Goal: Task Accomplishment & Management: Use online tool/utility

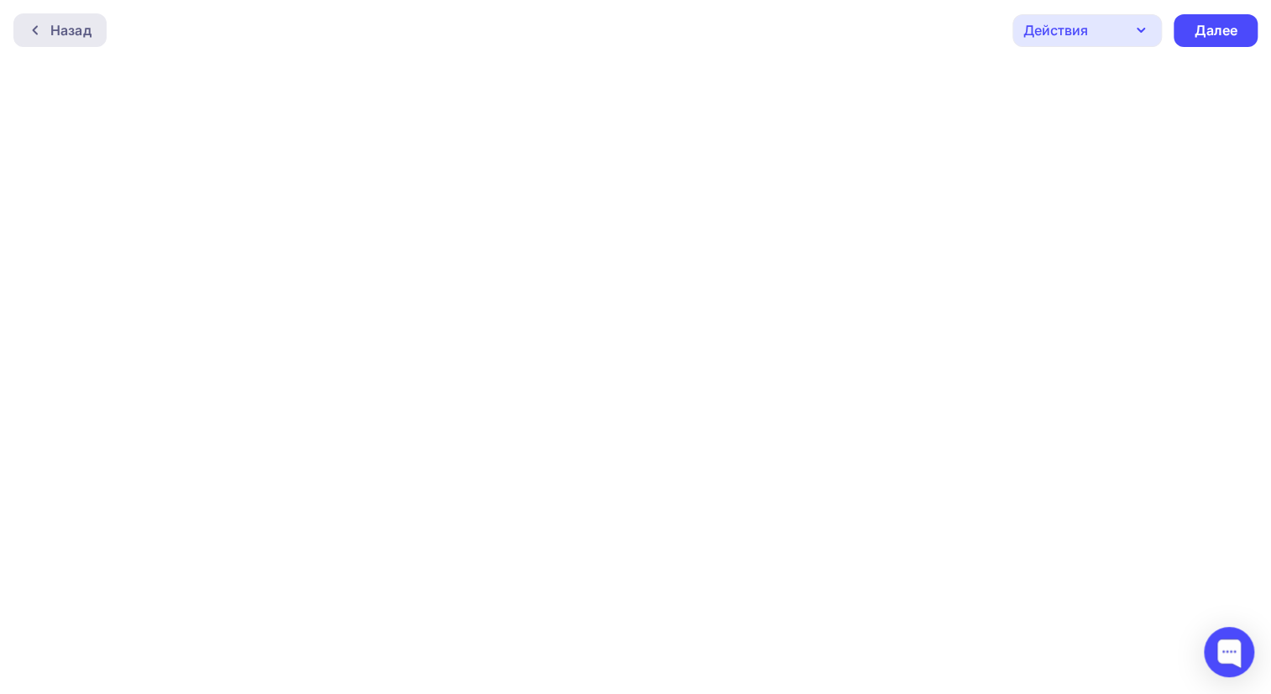
click at [44, 24] on div at bounding box center [40, 29] width 22 height 13
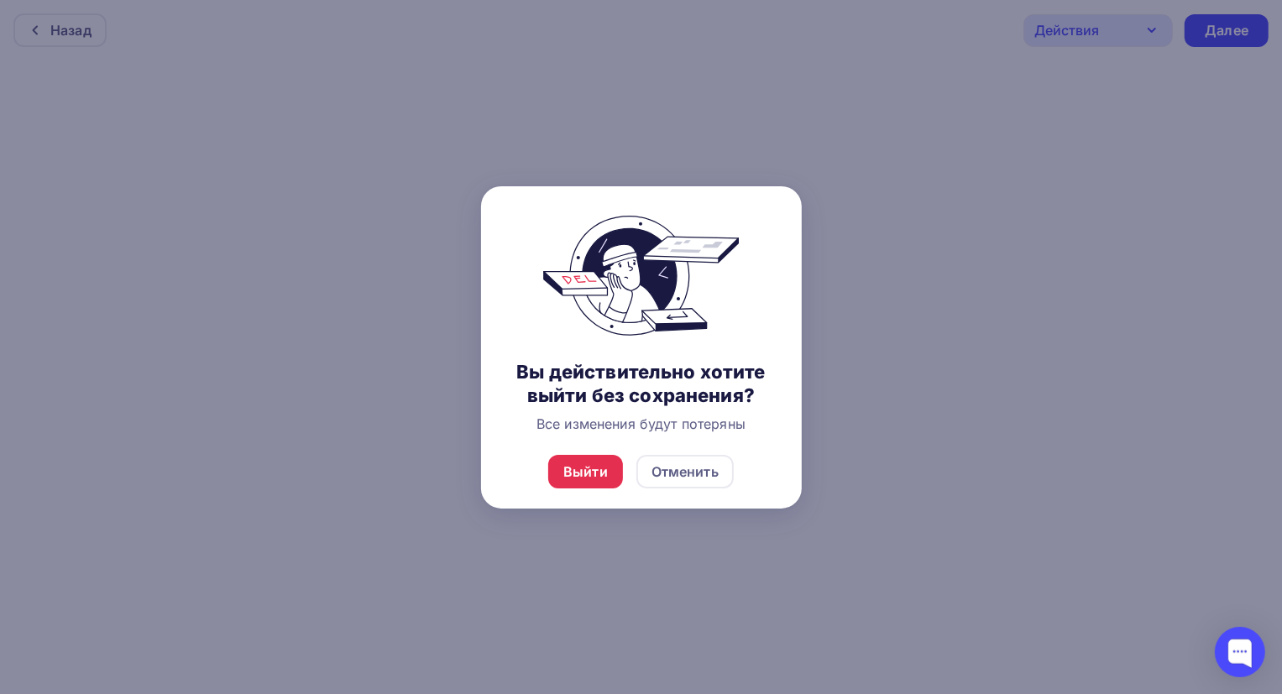
click at [874, 375] on div at bounding box center [641, 347] width 1282 height 694
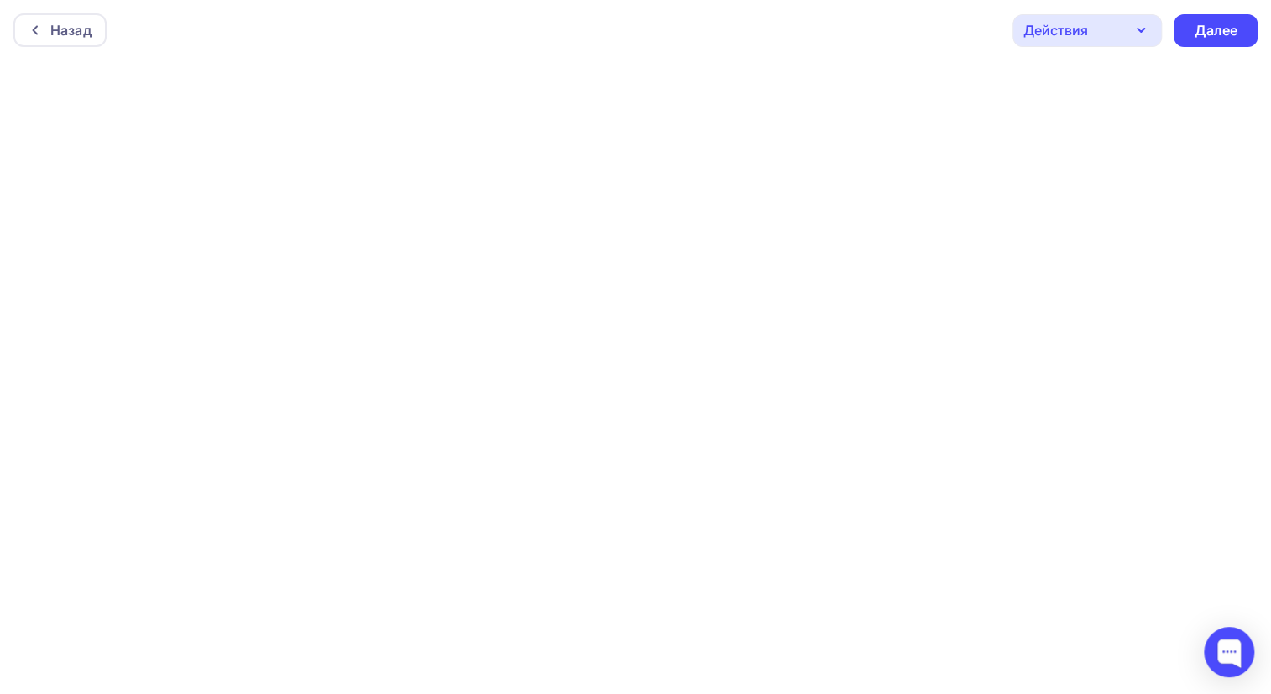
scroll to position [4, 0]
click at [1136, 25] on icon "button" at bounding box center [1140, 30] width 20 height 20
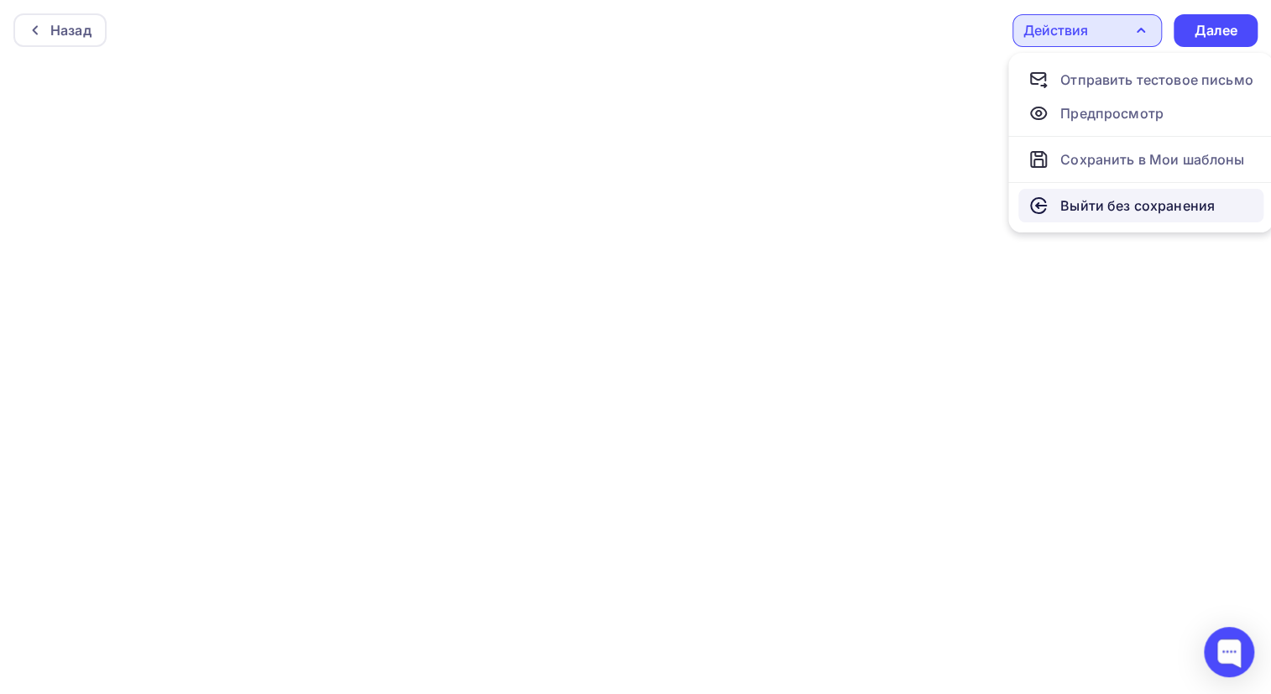
click at [1125, 199] on div "Выйти без сохранения" at bounding box center [1137, 206] width 154 height 20
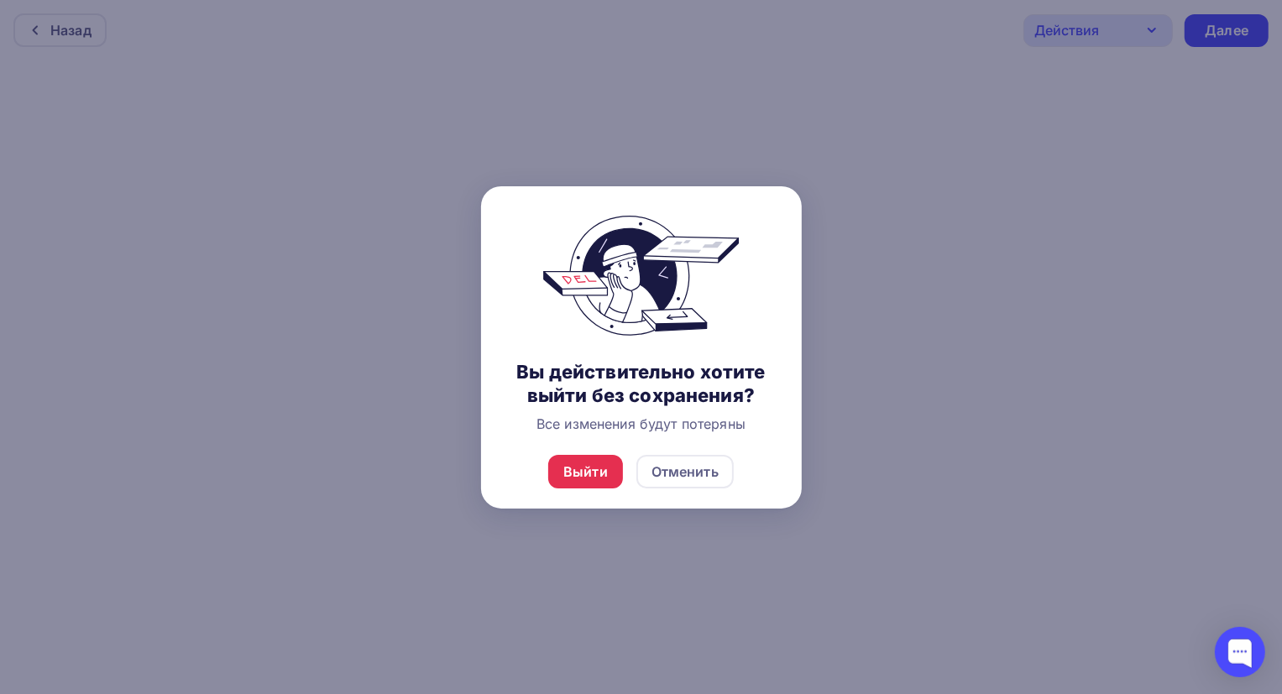
click at [1014, 95] on div at bounding box center [641, 347] width 1282 height 694
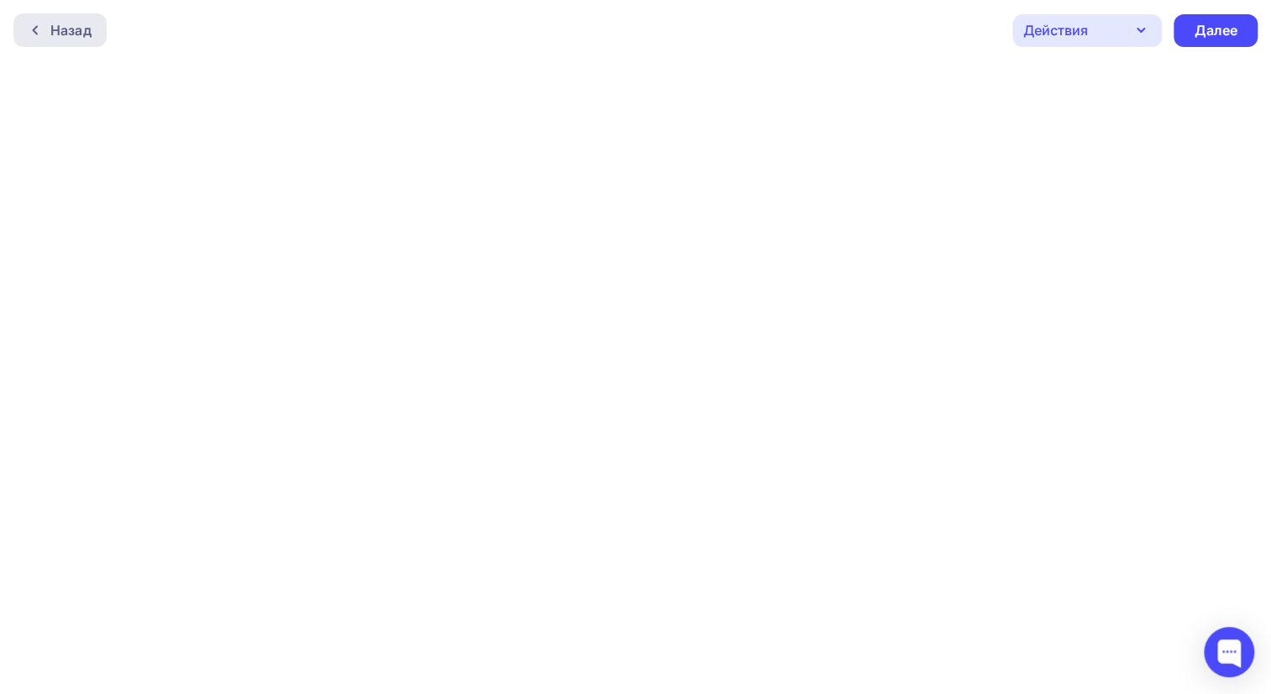
click at [55, 23] on div "Назад" at bounding box center [70, 30] width 41 height 20
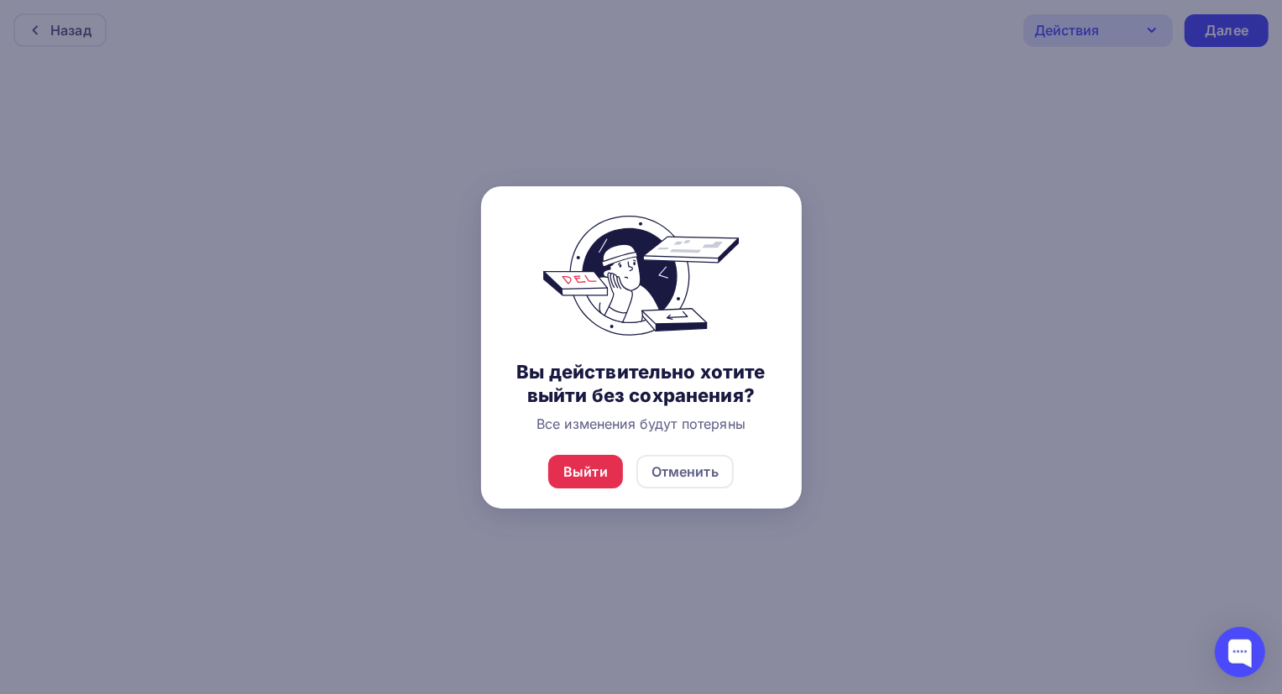
click at [1057, 92] on div at bounding box center [641, 347] width 1282 height 694
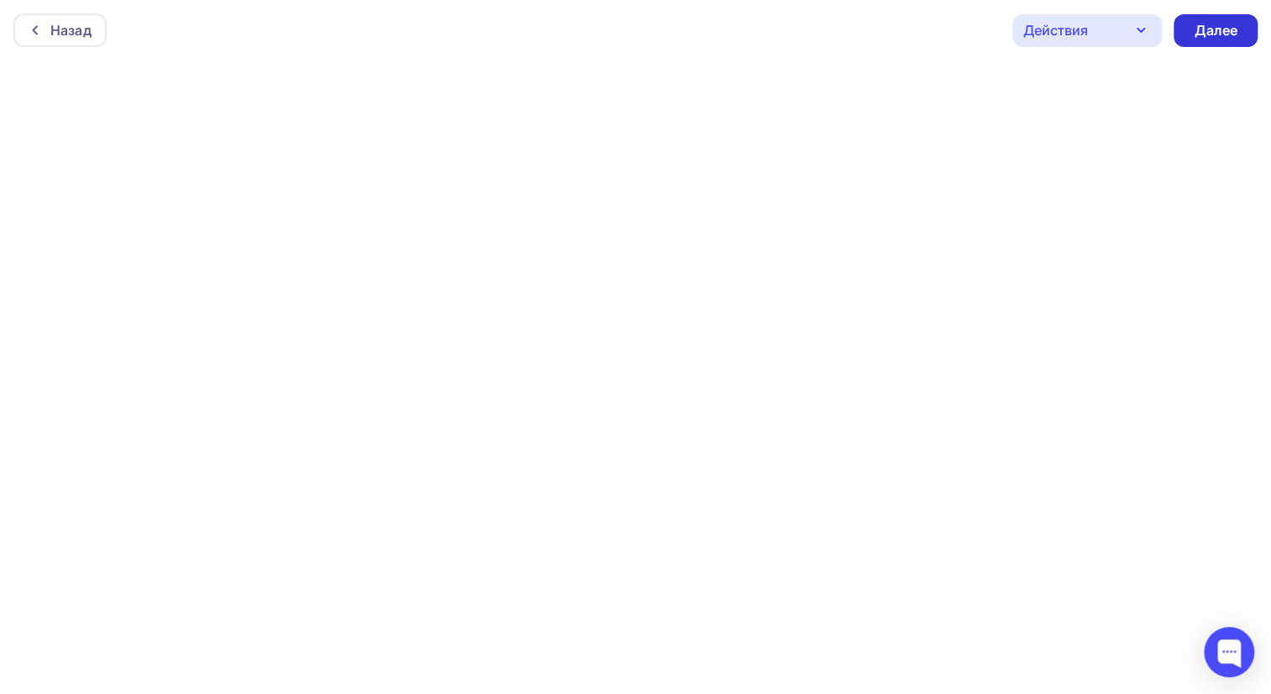
click at [1220, 28] on div "Далее" at bounding box center [1215, 30] width 44 height 19
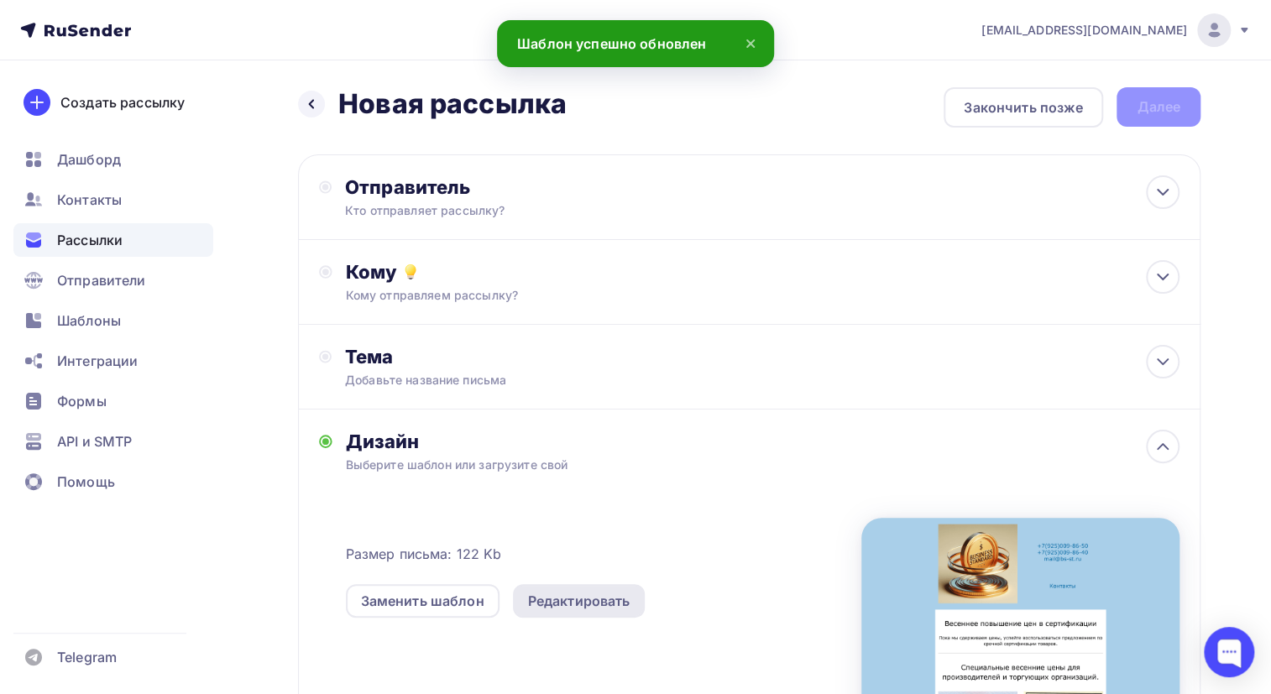
click at [562, 597] on div "Редактировать" at bounding box center [579, 601] width 102 height 20
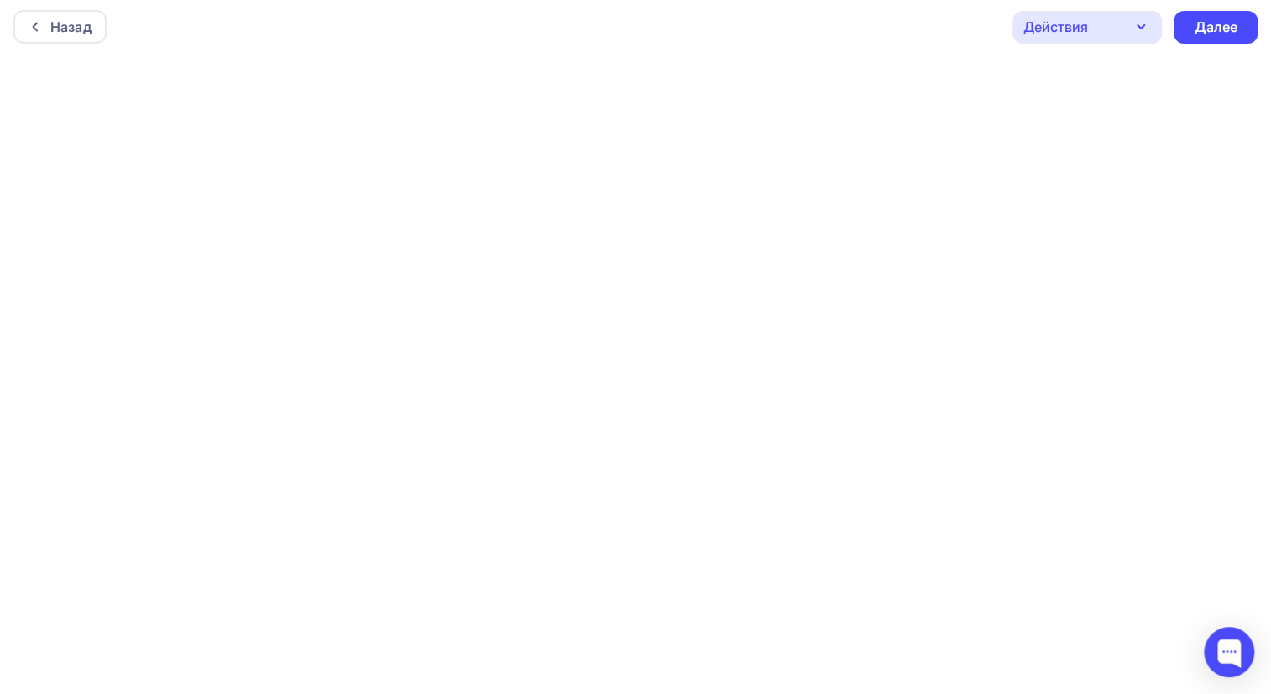
scroll to position [4, 0]
click at [1135, 20] on icon "button" at bounding box center [1140, 26] width 20 height 20
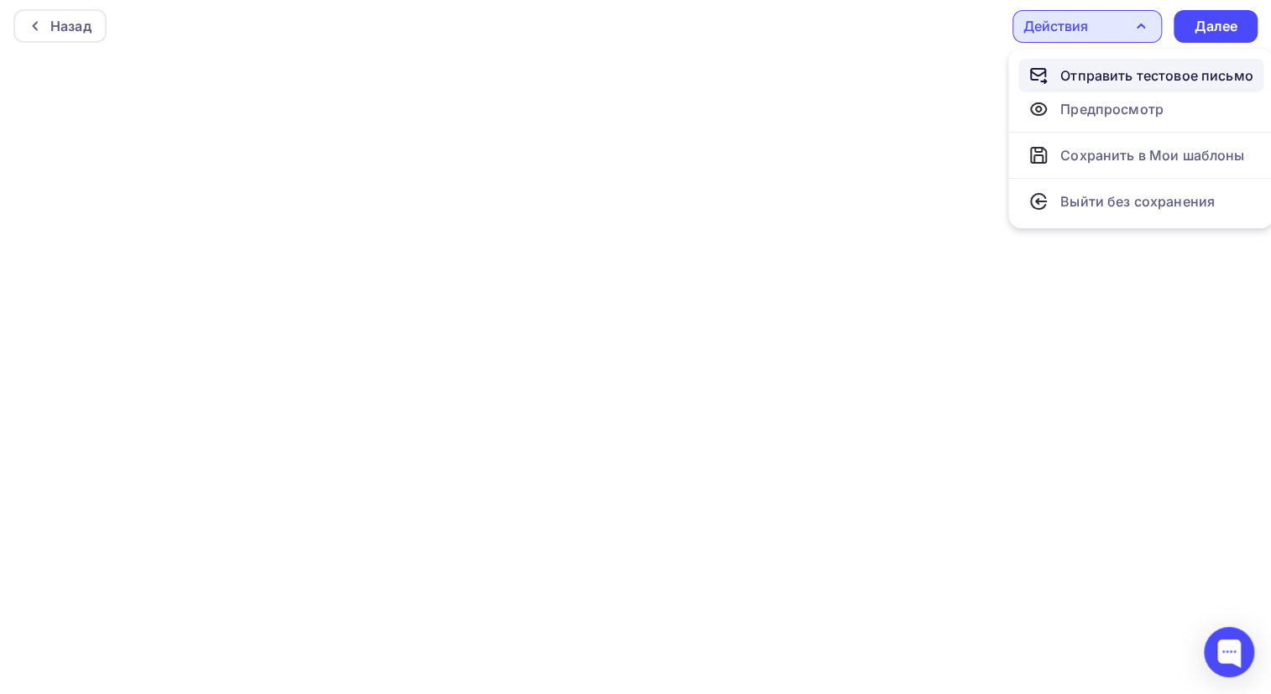
click at [1120, 72] on div "Отправить тестовое письмо" at bounding box center [1156, 75] width 193 height 20
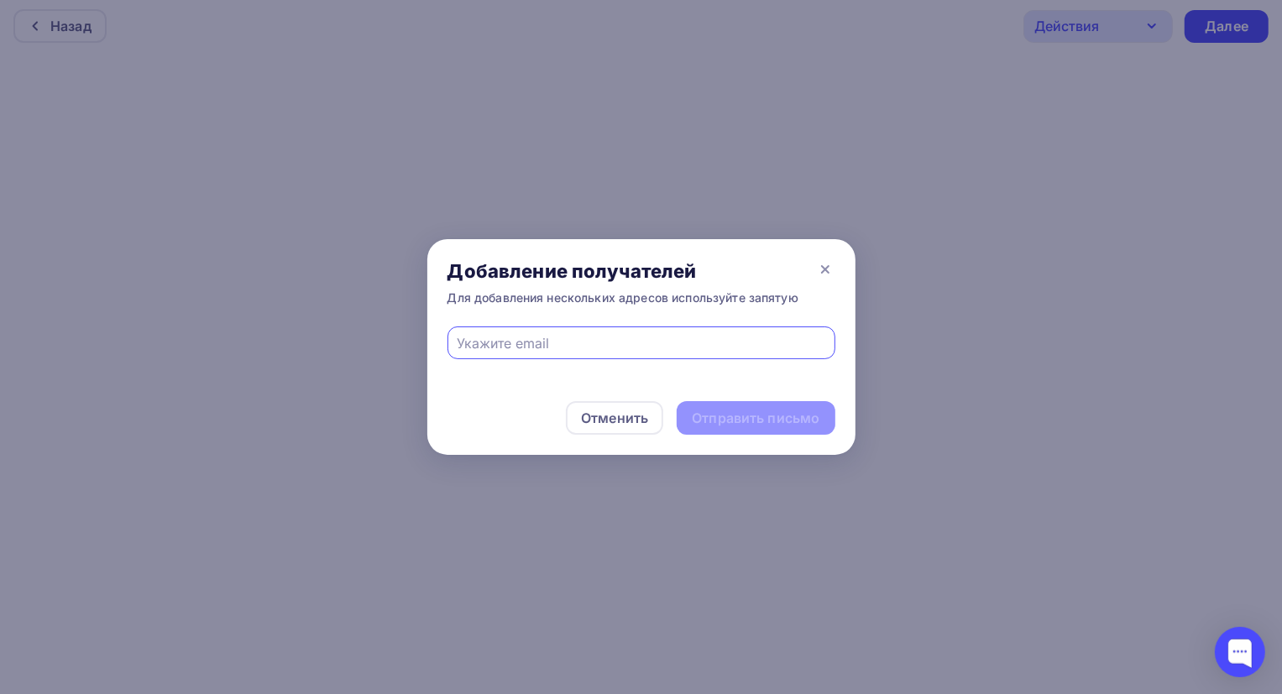
type input "[EMAIL_ADDRESS][DOMAIN_NAME]"
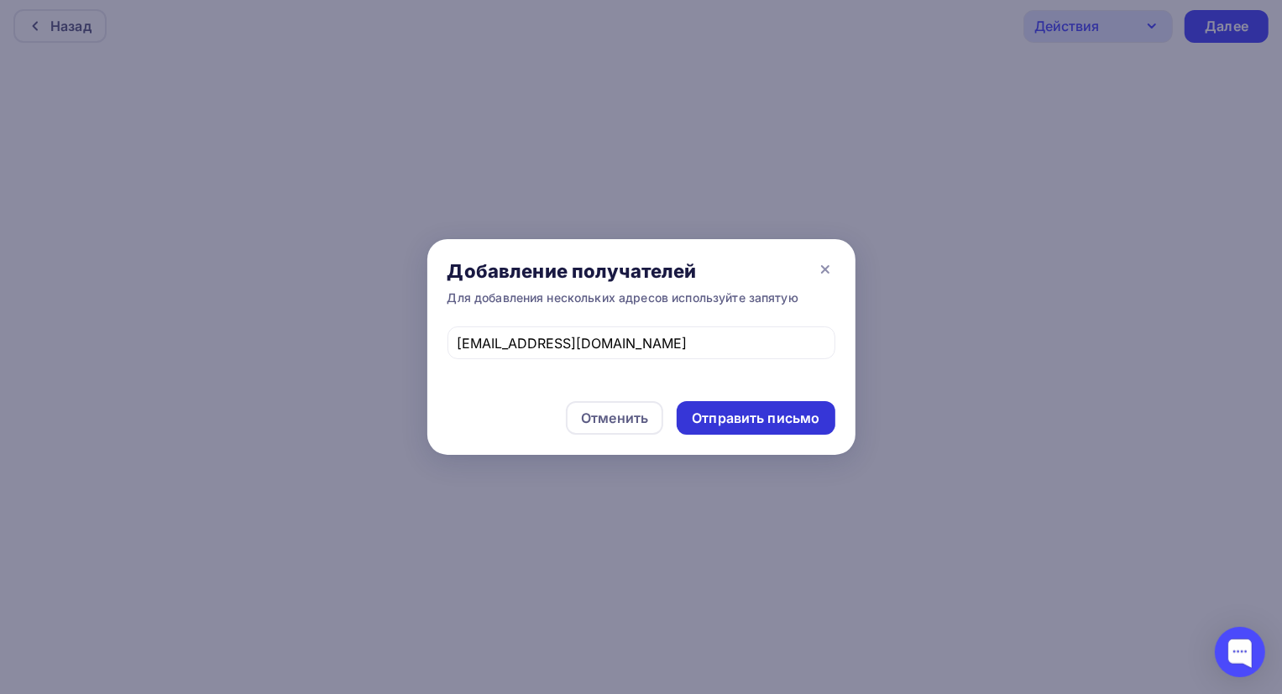
click at [759, 420] on div "Отправить письмо" at bounding box center [756, 418] width 128 height 19
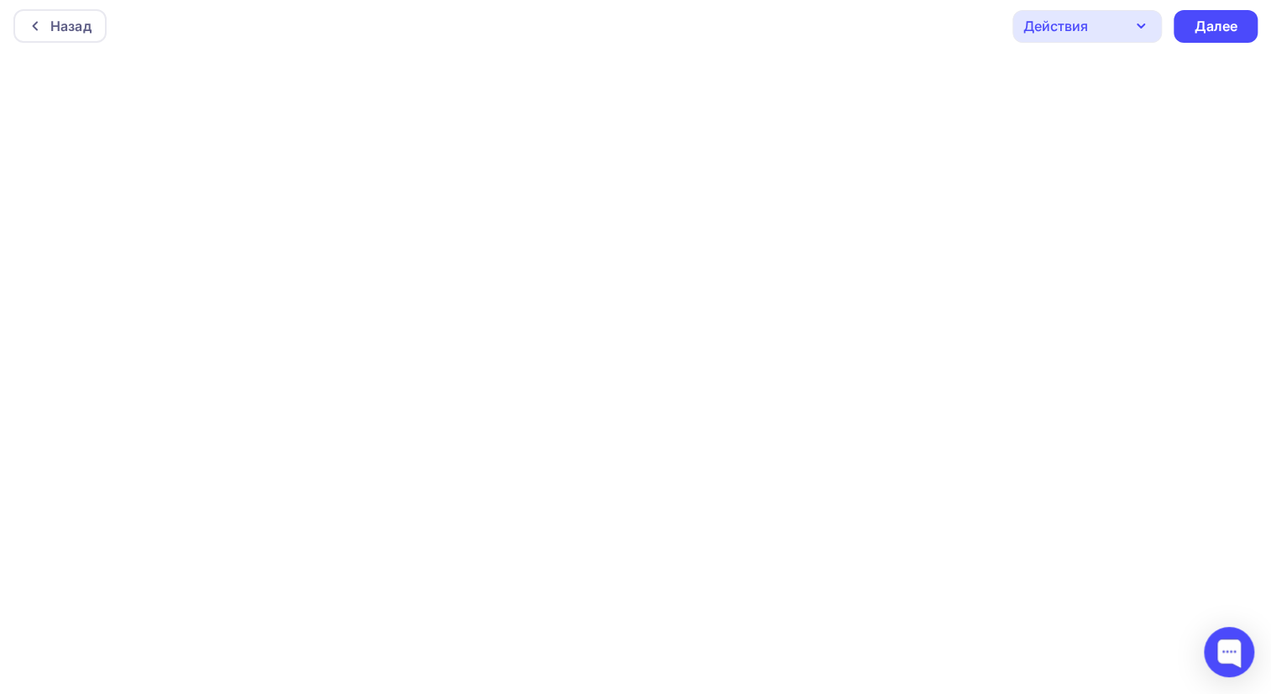
click at [1143, 23] on icon "button" at bounding box center [1140, 26] width 20 height 20
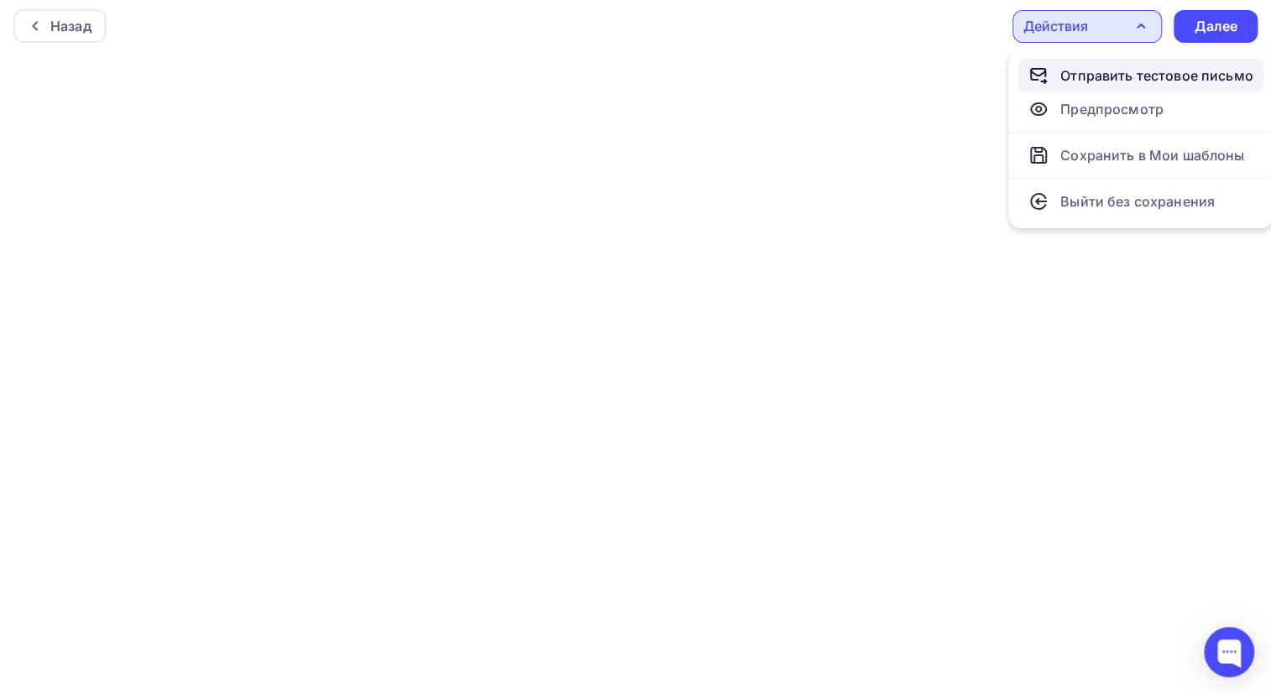
click at [1132, 76] on div "Отправить тестовое письмо" at bounding box center [1156, 75] width 193 height 20
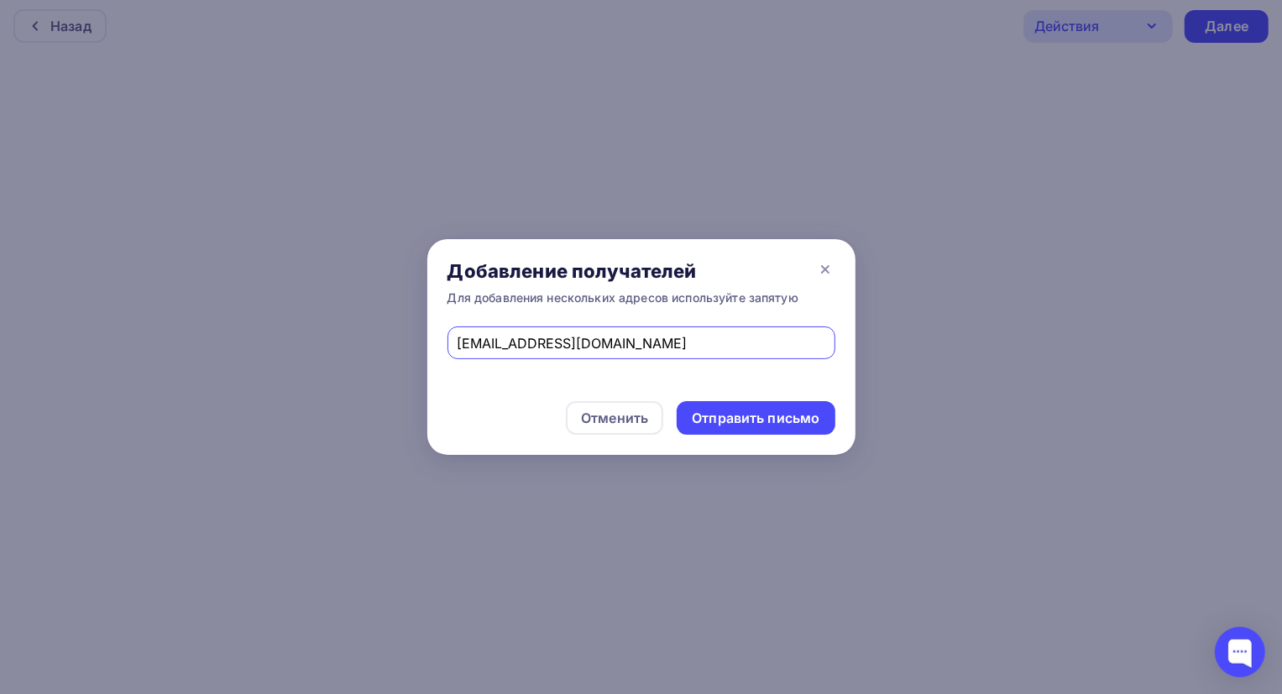
type input "mail@bs-st.ru"
click at [730, 422] on div "Отправить письмо" at bounding box center [756, 418] width 128 height 19
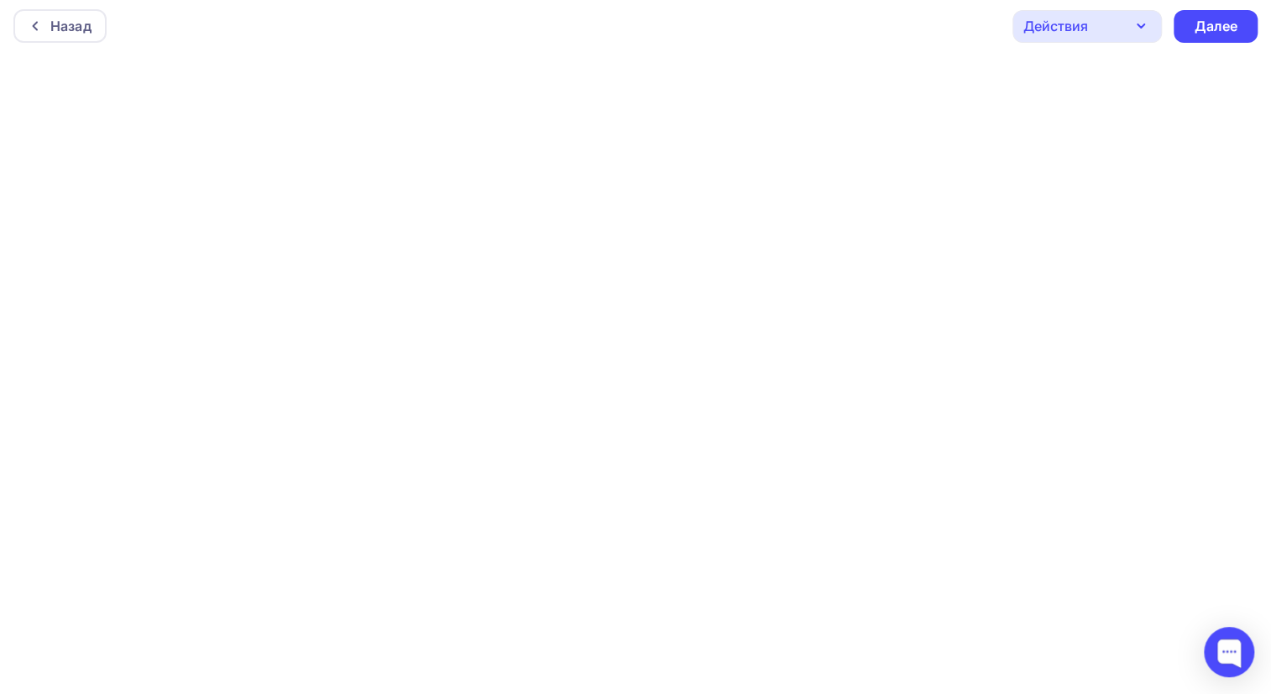
click at [1135, 24] on icon "button" at bounding box center [1140, 26] width 20 height 20
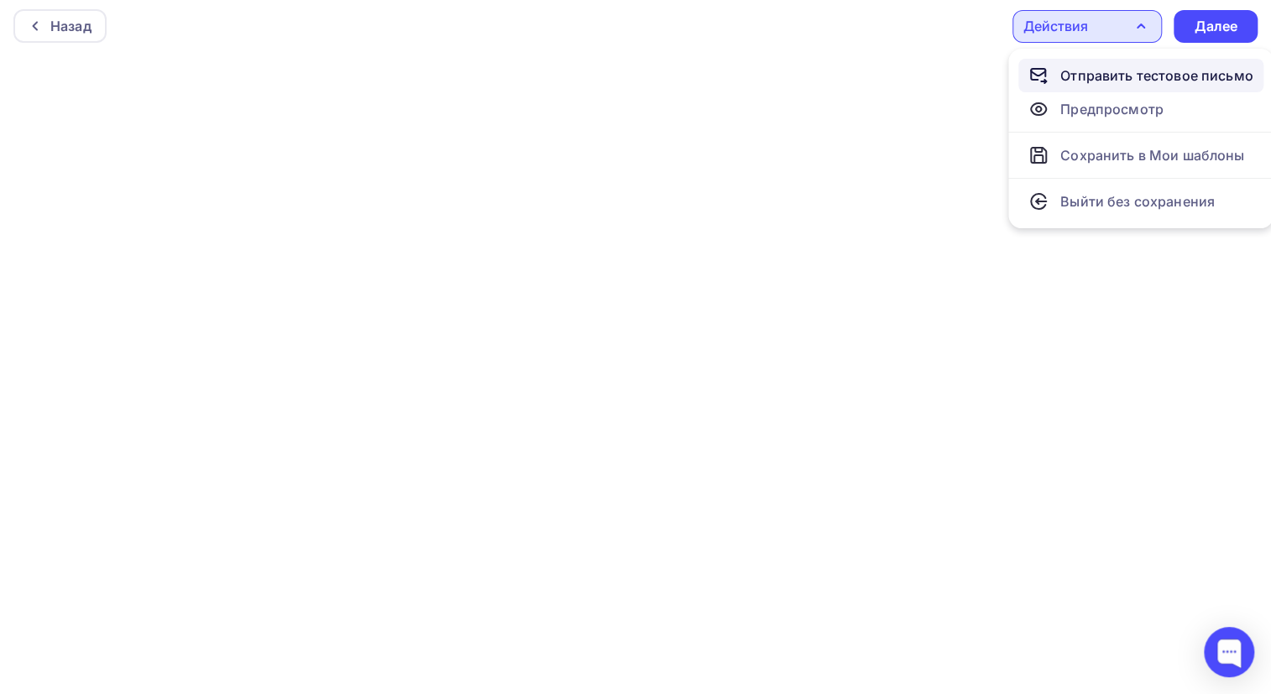
click at [1104, 72] on div "Отправить тестовое письмо" at bounding box center [1156, 75] width 193 height 20
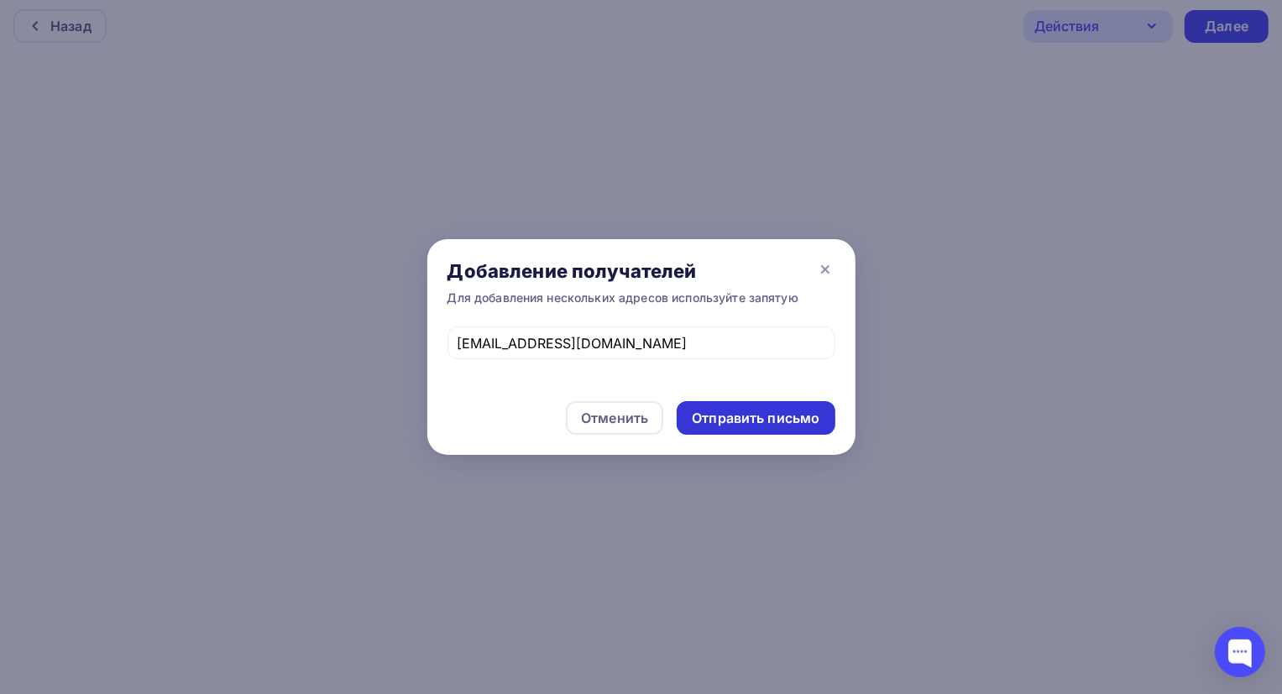
click at [752, 420] on div "Отправить письмо" at bounding box center [756, 418] width 128 height 19
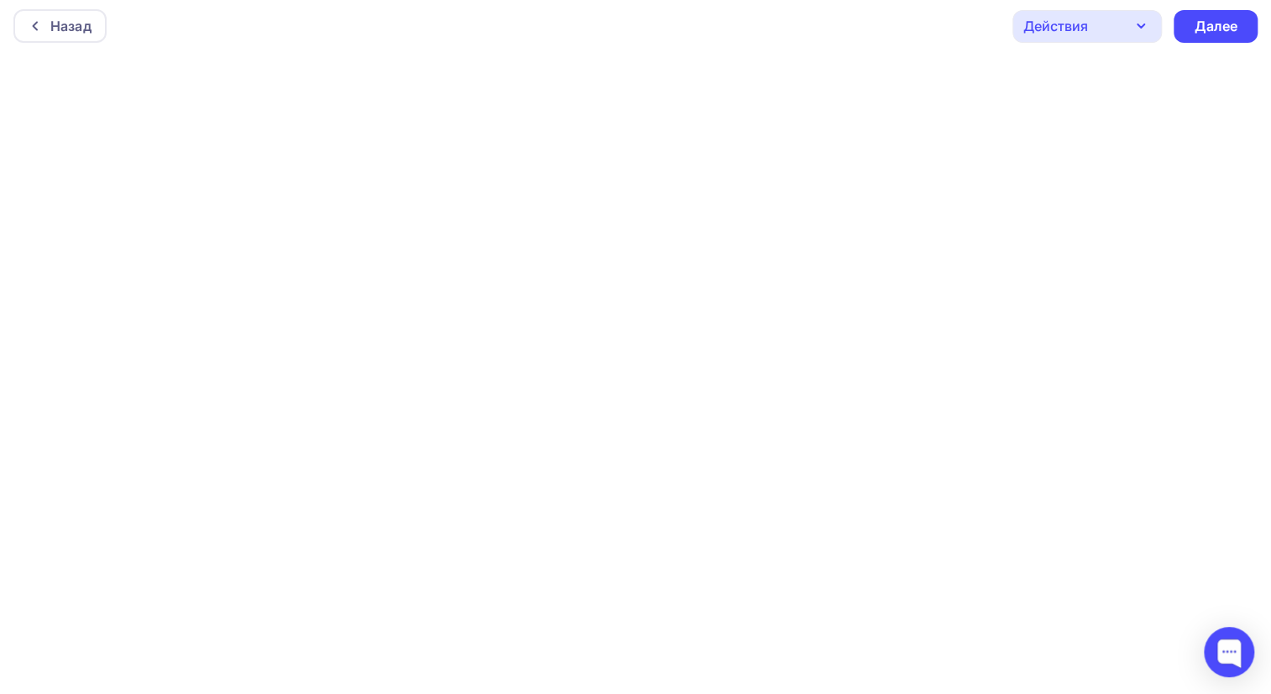
click at [1137, 24] on icon "button" at bounding box center [1140, 25] width 7 height 3
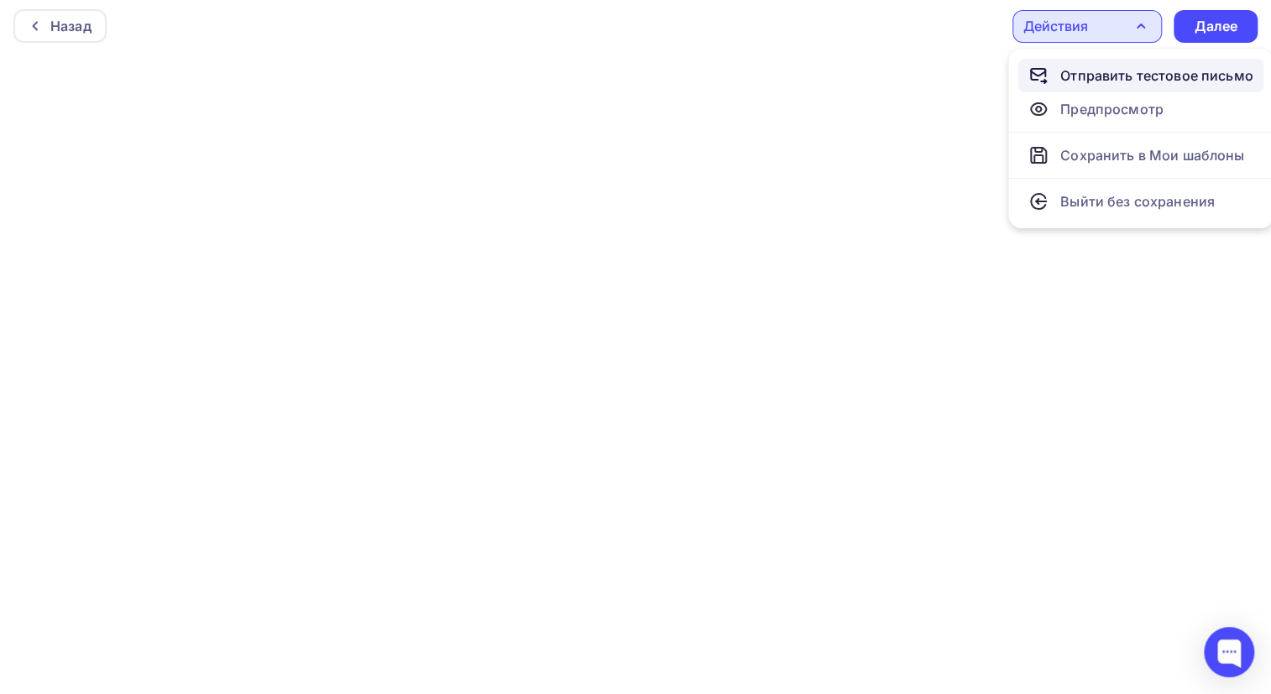
click at [1102, 73] on div "Отправить тестовое письмо" at bounding box center [1156, 75] width 193 height 20
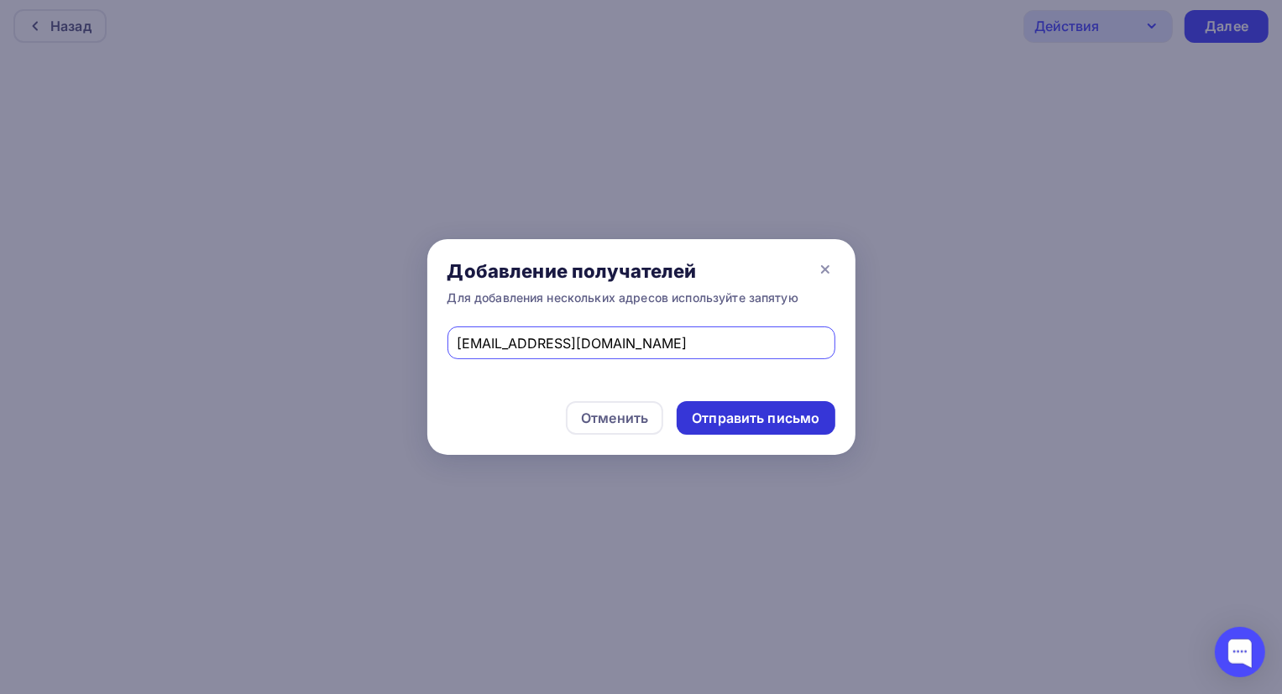
click at [749, 419] on div "Отправить письмо" at bounding box center [756, 418] width 128 height 19
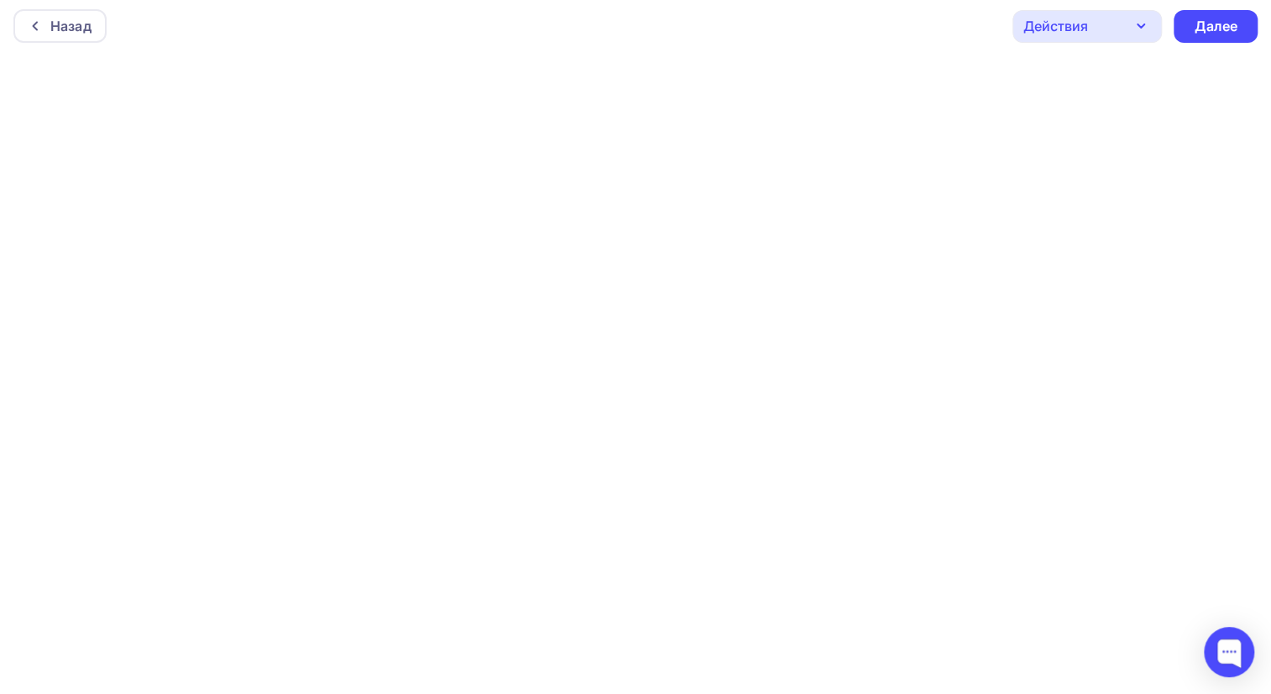
click at [1140, 21] on icon "button" at bounding box center [1140, 26] width 20 height 20
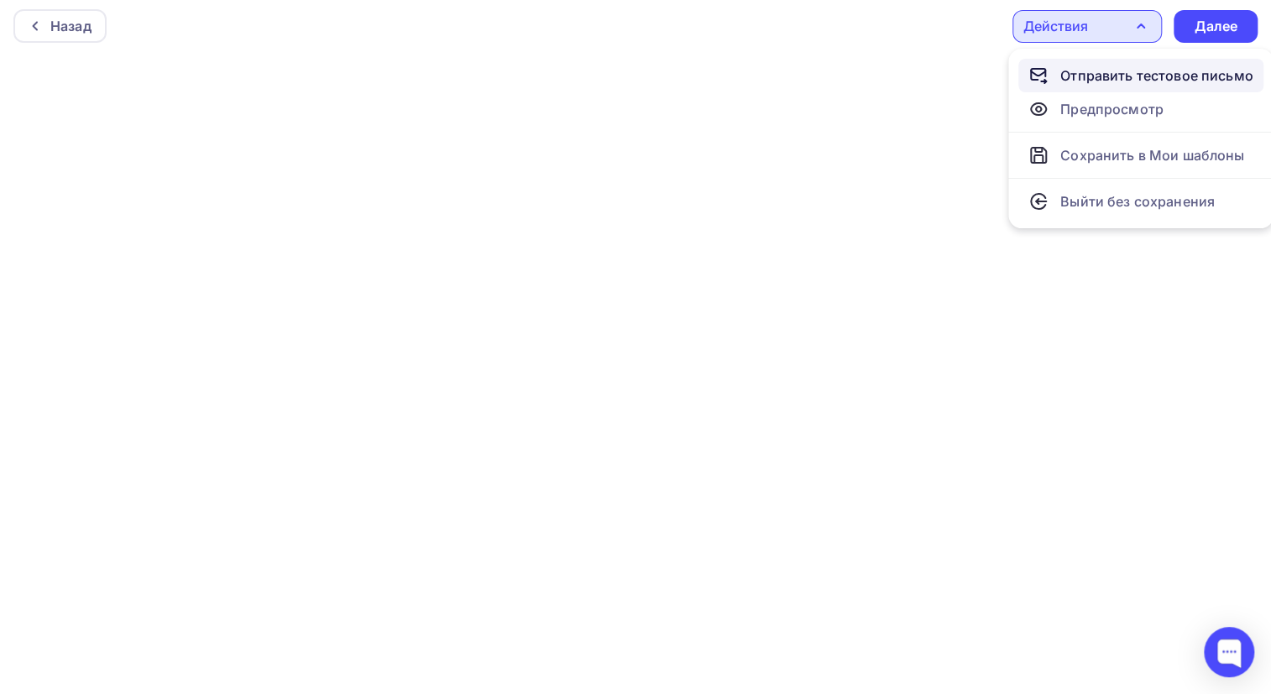
click at [1083, 76] on div "Отправить тестовое письмо" at bounding box center [1156, 75] width 193 height 20
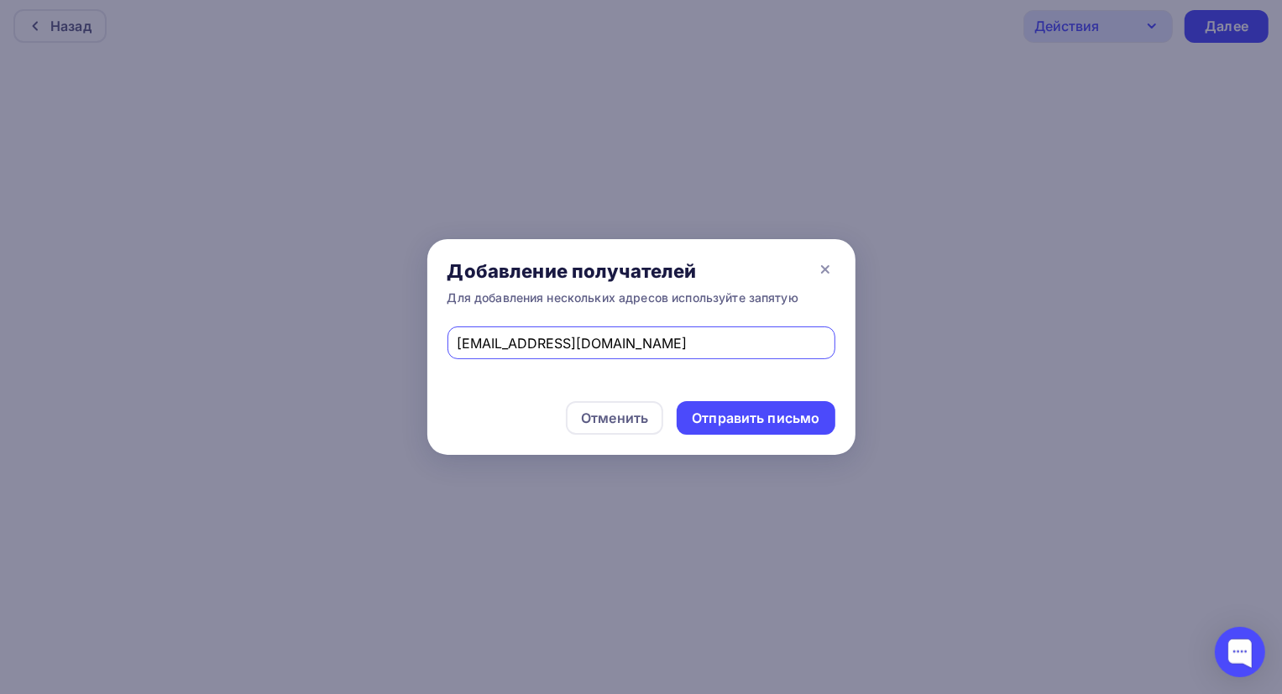
click at [754, 342] on input "mail@bs-st.ru" at bounding box center [641, 343] width 368 height 20
click at [752, 409] on div "Отправить письмо" at bounding box center [756, 418] width 128 height 19
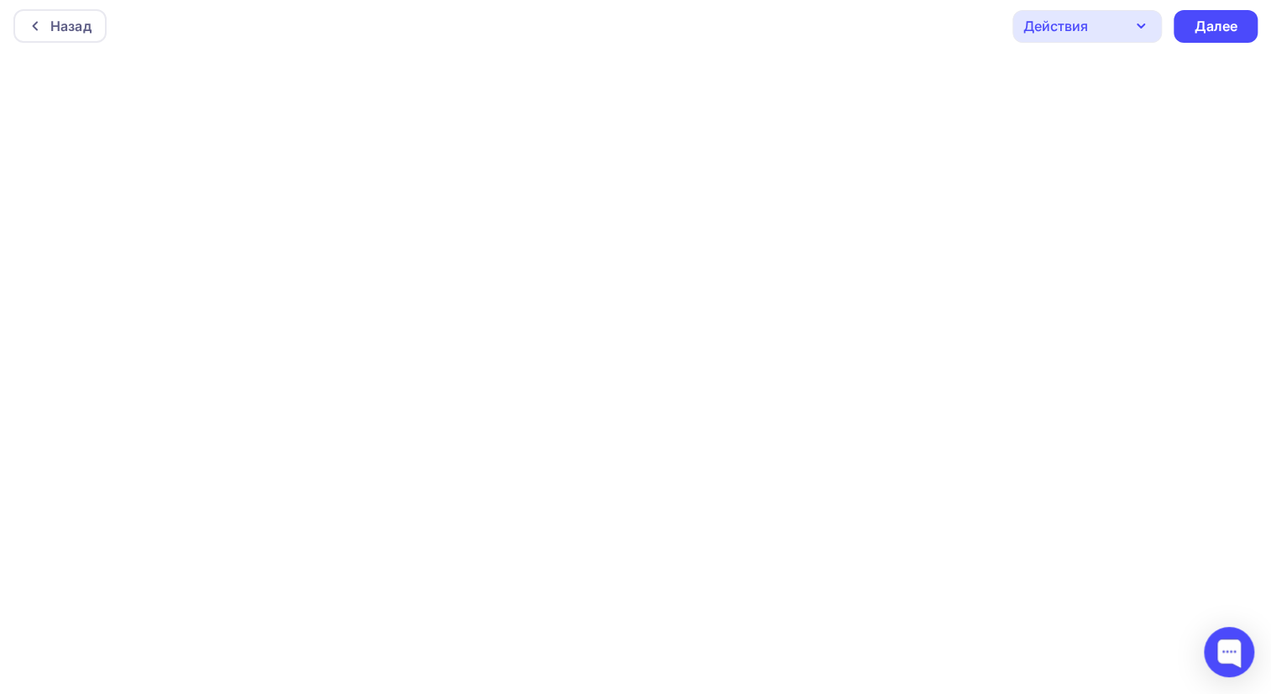
click at [1141, 24] on icon "button" at bounding box center [1140, 26] width 20 height 20
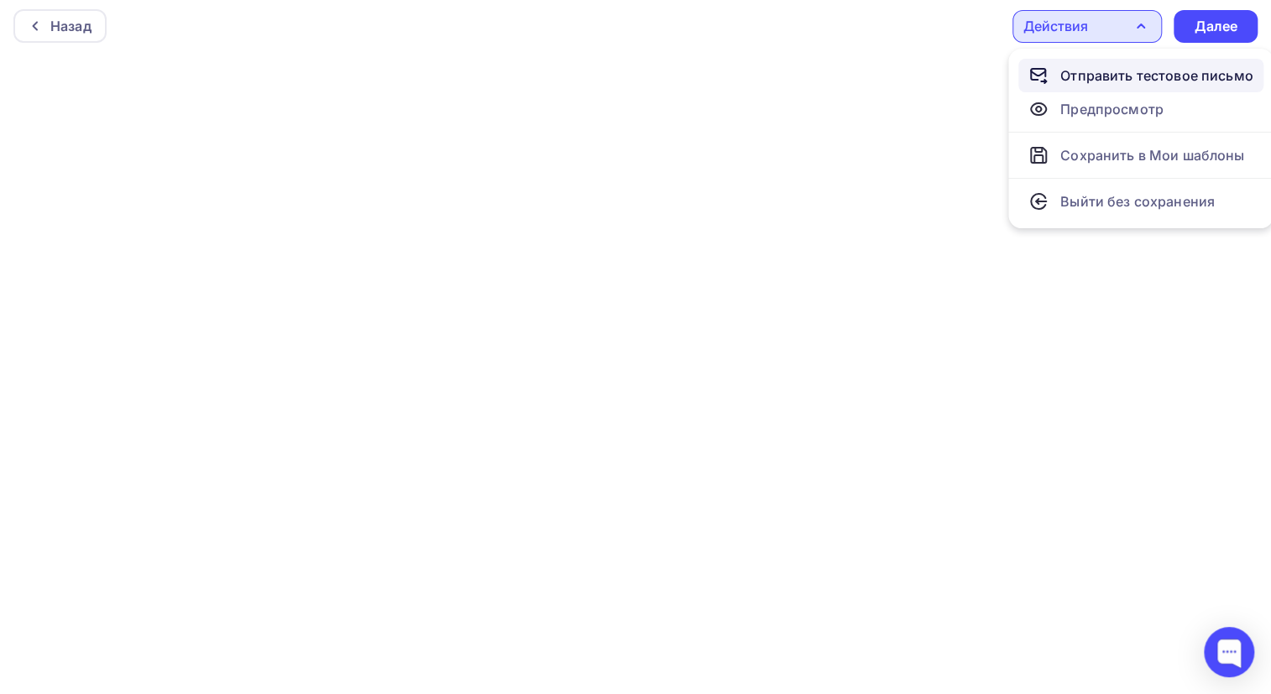
click at [1083, 72] on div "Отправить тестовое письмо" at bounding box center [1156, 75] width 193 height 20
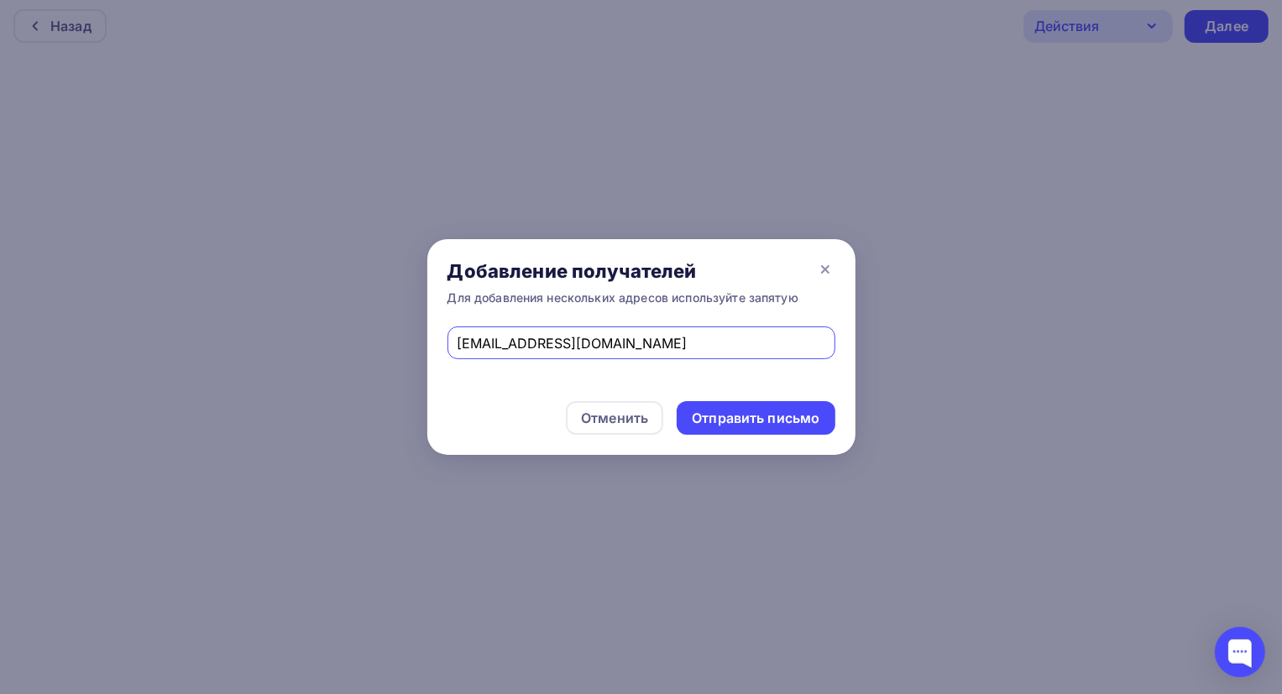
click at [761, 336] on input "mail@bs-st.ru" at bounding box center [641, 343] width 368 height 20
click at [765, 413] on div "Отправить письмо" at bounding box center [756, 418] width 128 height 19
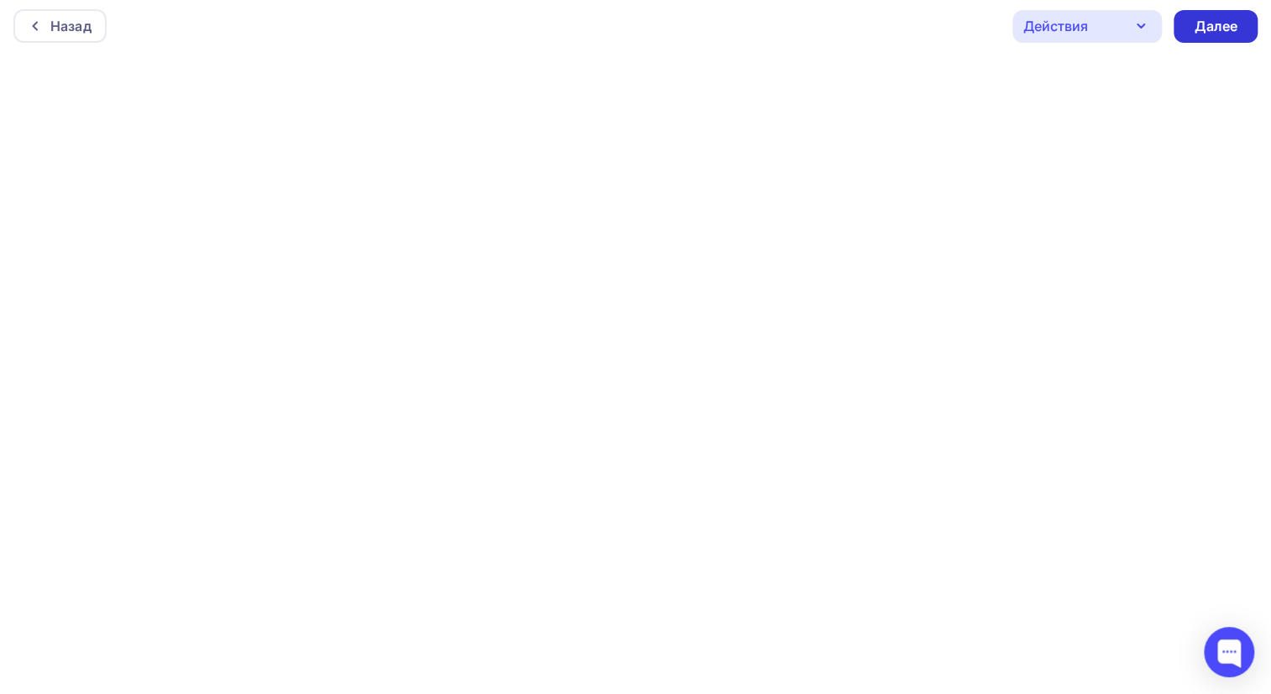
click at [1222, 22] on div "Далее" at bounding box center [1215, 26] width 44 height 19
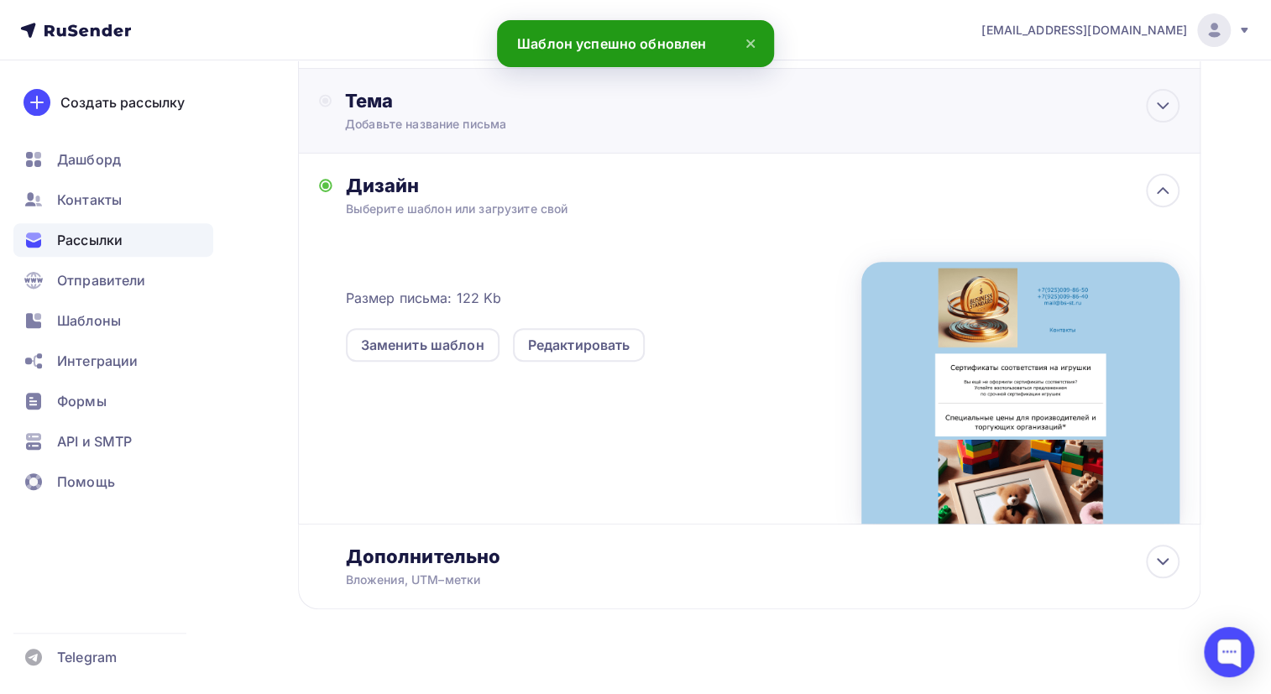
scroll to position [278, 0]
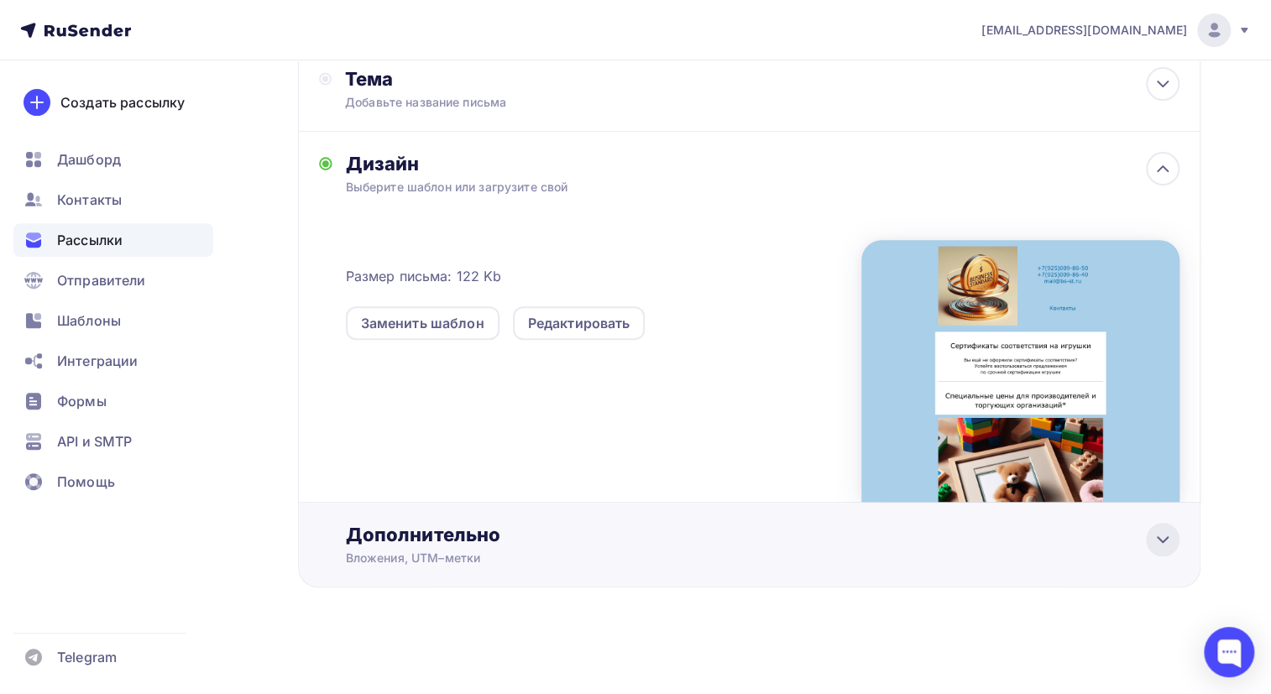
click at [1162, 537] on icon at bounding box center [1162, 540] width 20 height 20
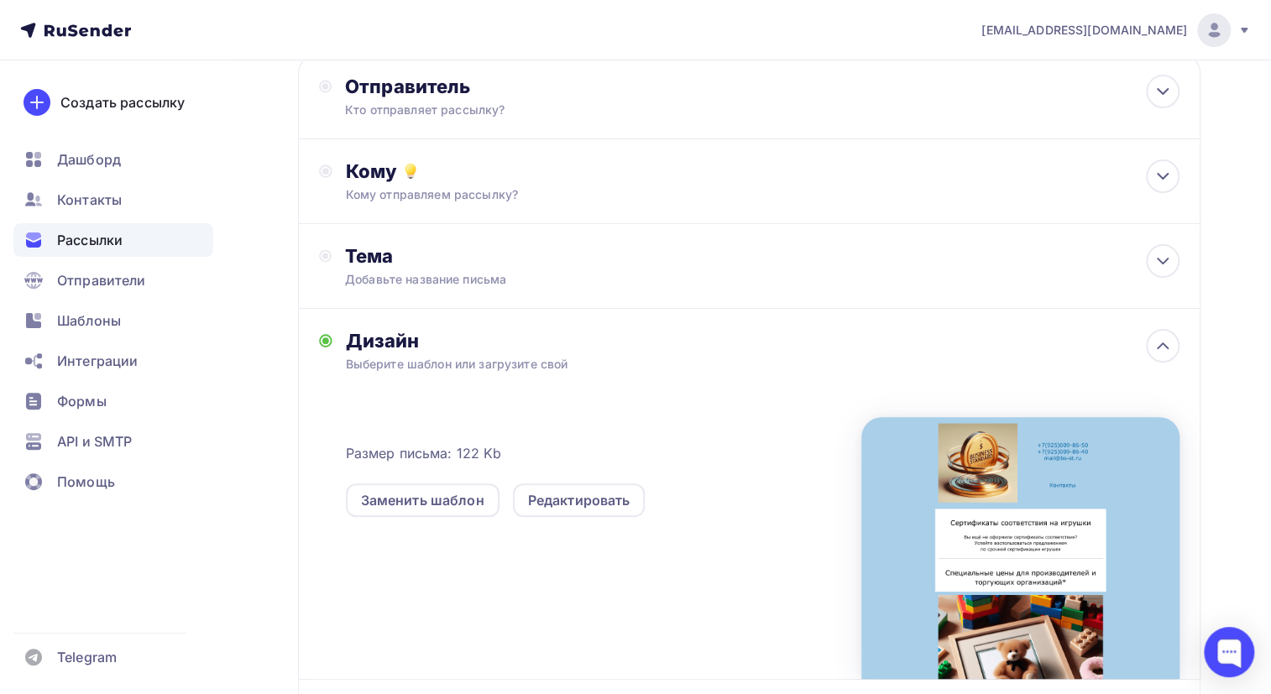
scroll to position [0, 0]
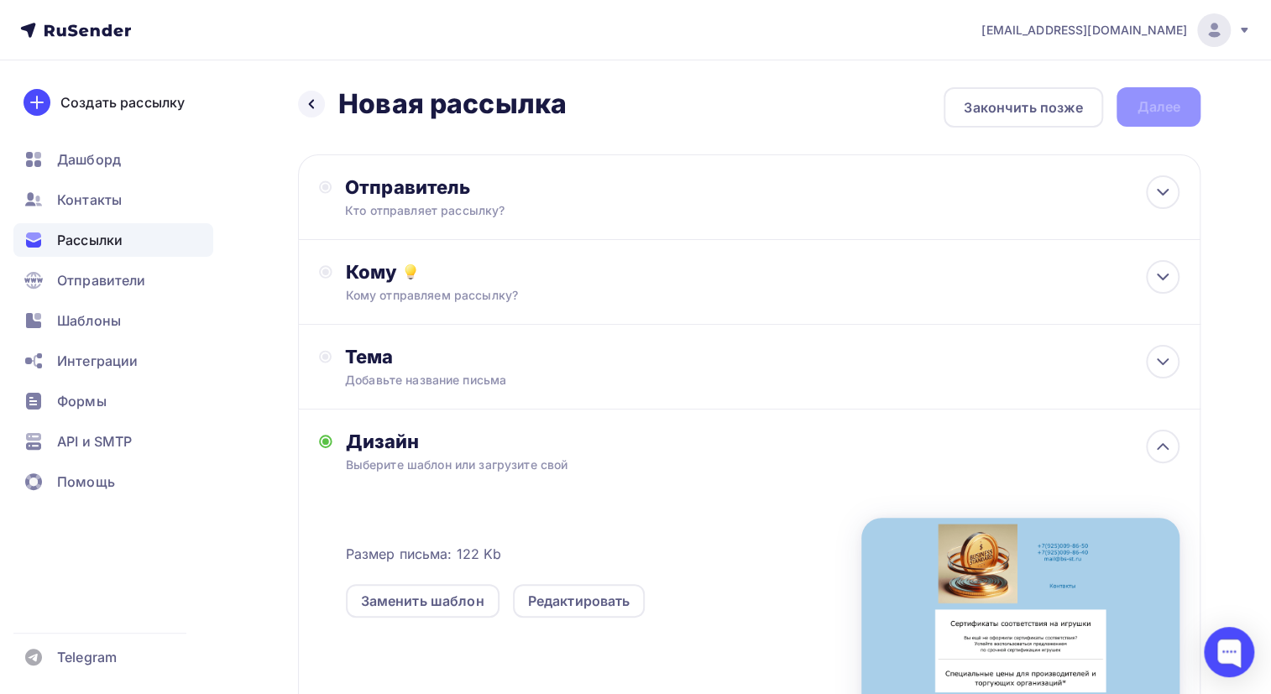
click at [1166, 102] on div "Назад Новая рассылка Новая рассылка Закончить позже Далее" at bounding box center [749, 107] width 902 height 40
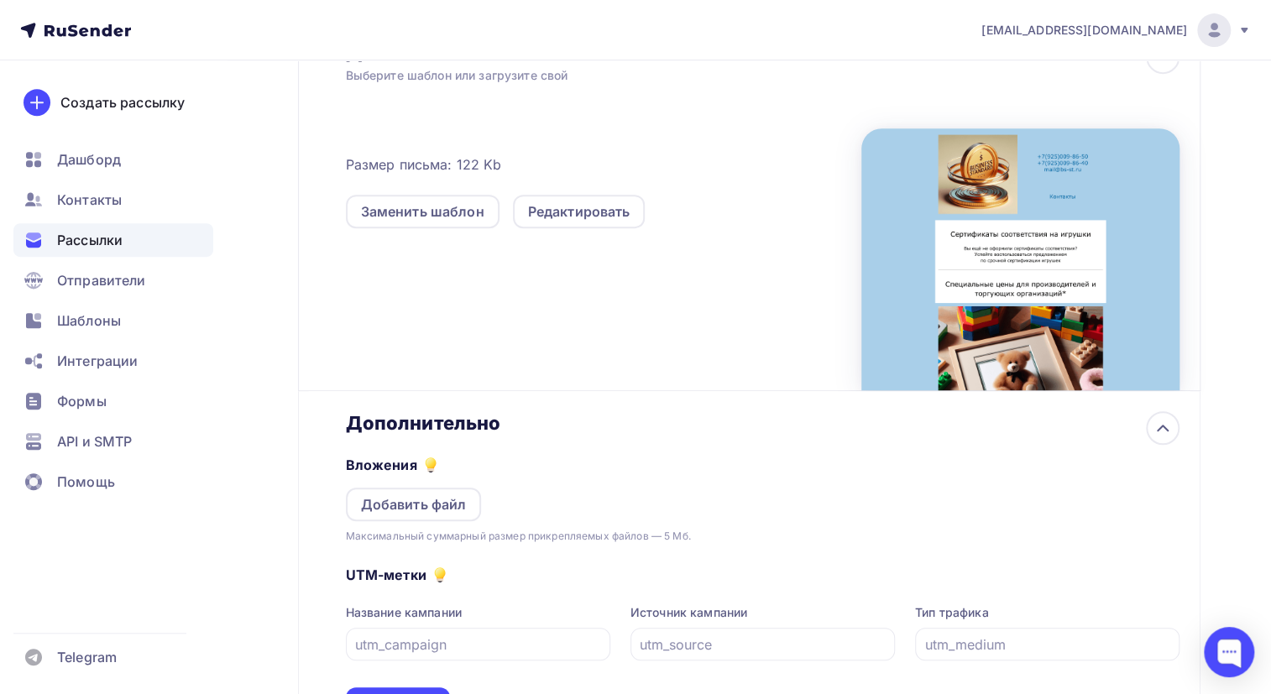
scroll to position [457, 0]
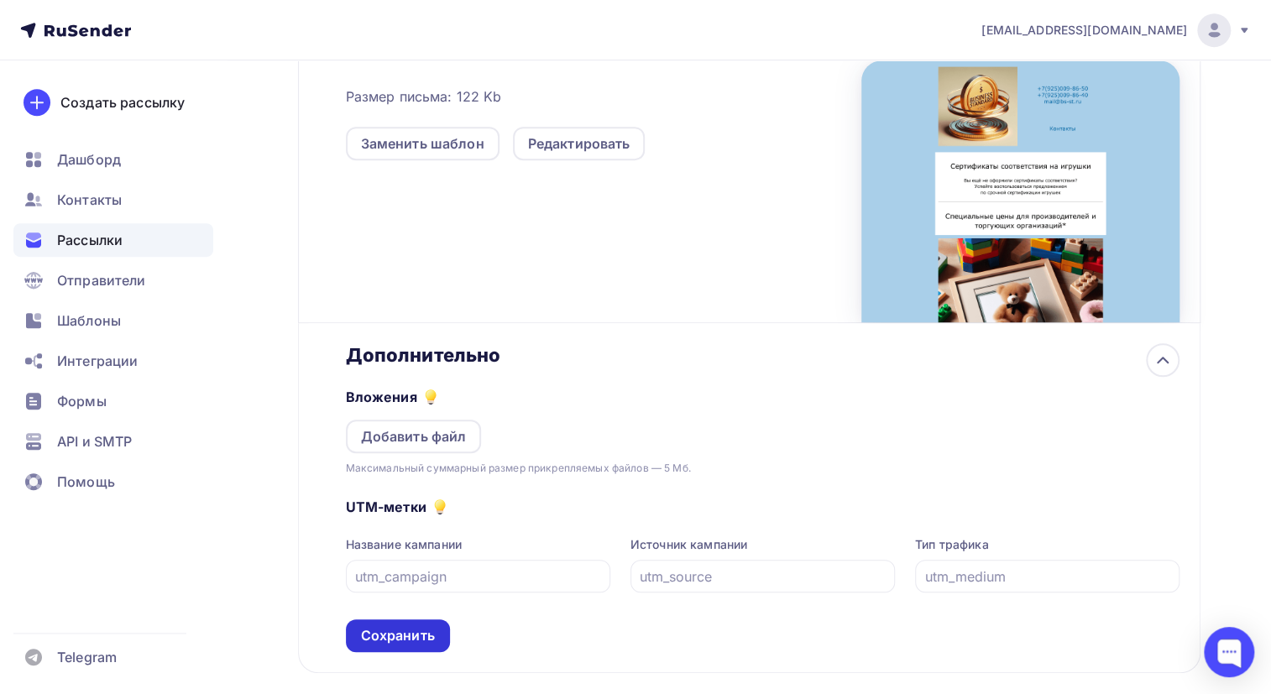
click at [393, 629] on div "Сохранить" at bounding box center [398, 635] width 74 height 19
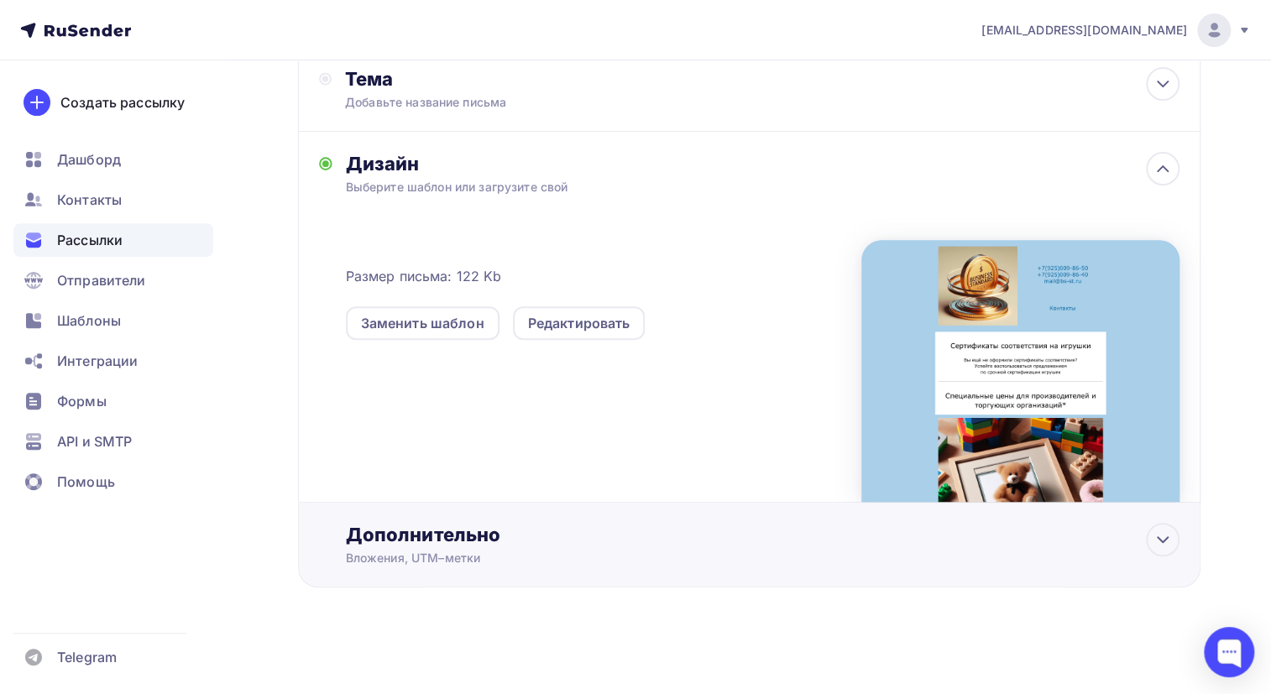
scroll to position [0, 0]
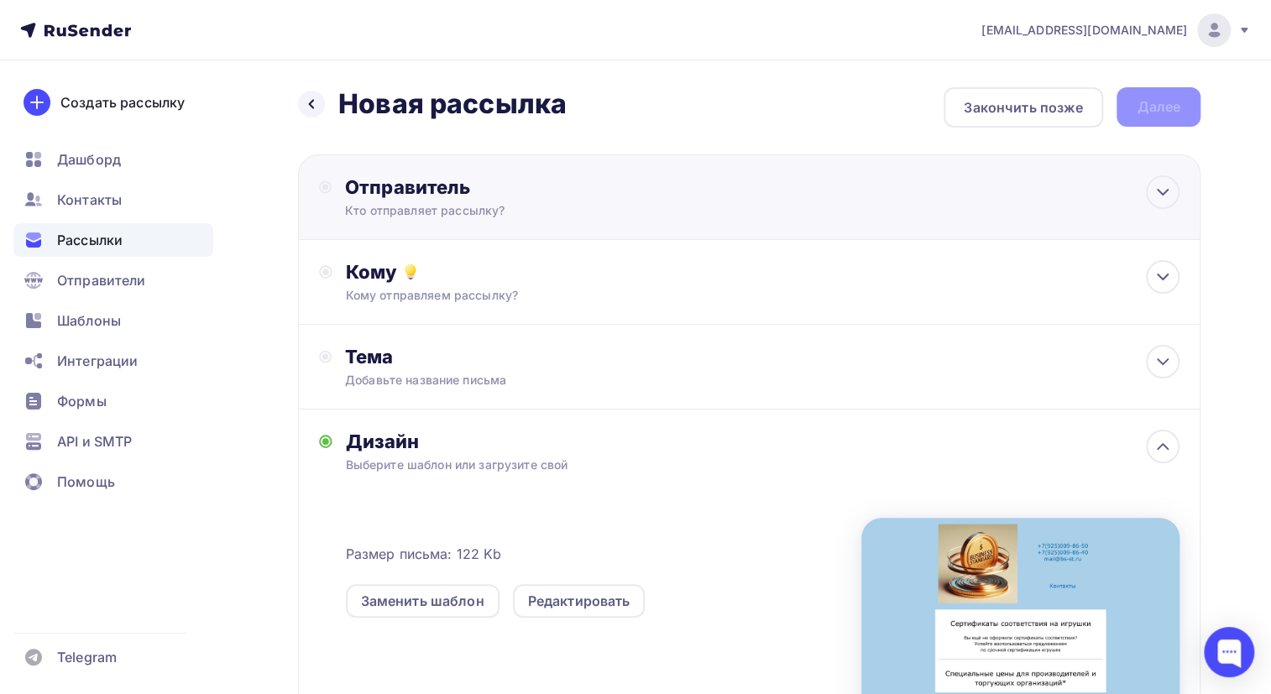
click at [461, 193] on div "Отправитель" at bounding box center [526, 186] width 363 height 23
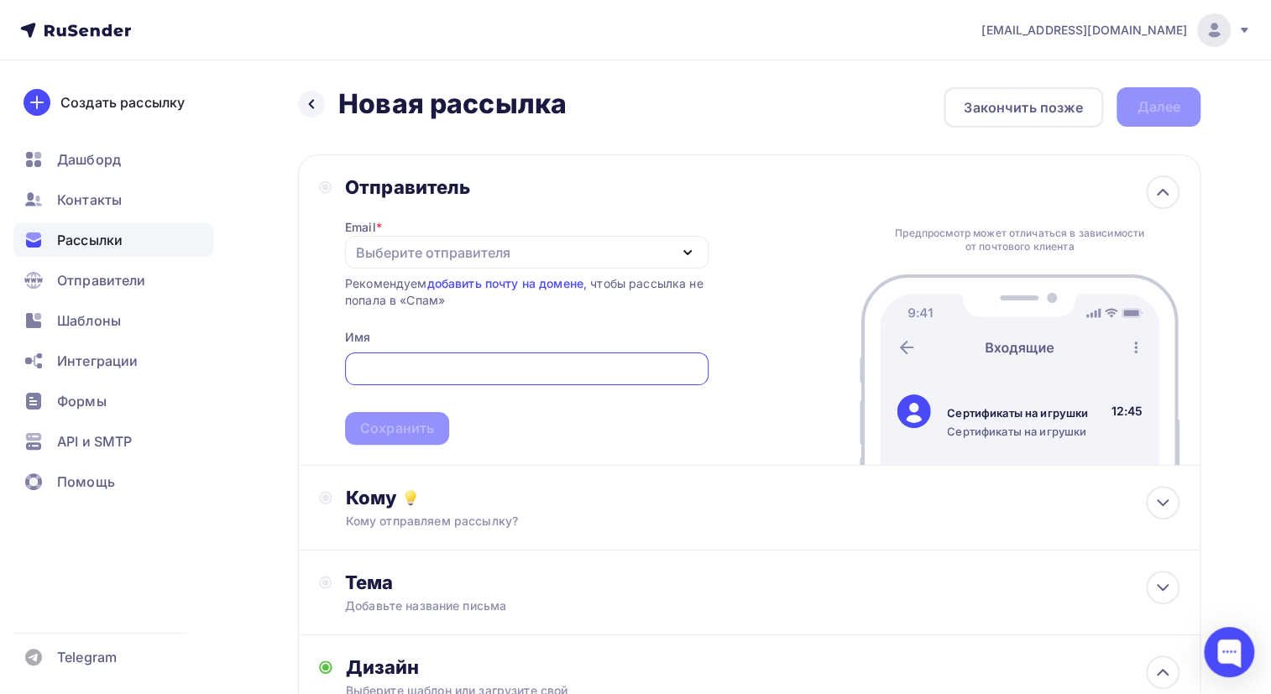
click at [383, 239] on div "Выберите отправителя" at bounding box center [526, 252] width 363 height 33
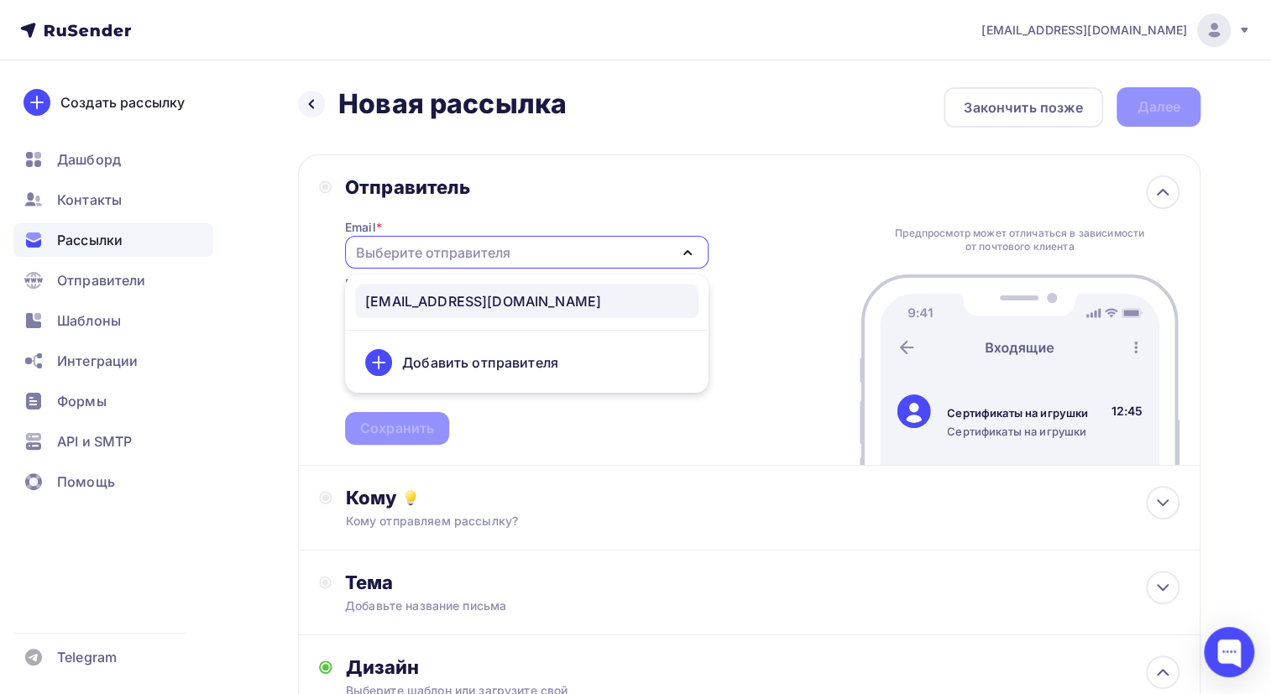
click at [389, 294] on div "mail@bs-st.ru" at bounding box center [483, 301] width 236 height 20
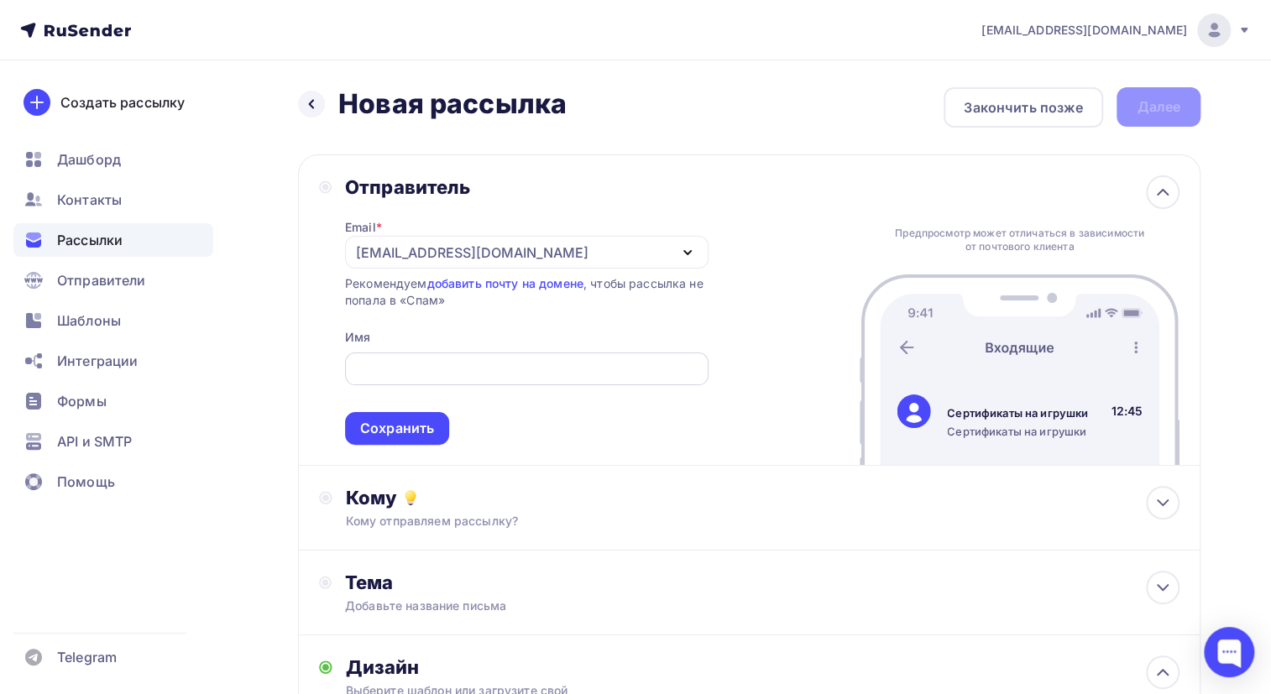
click at [387, 380] on div at bounding box center [526, 368] width 363 height 33
click at [386, 371] on input "text" at bounding box center [526, 369] width 344 height 20
type input "Бизнес-Стандарт"
click at [378, 429] on div "Сохранить" at bounding box center [397, 428] width 74 height 19
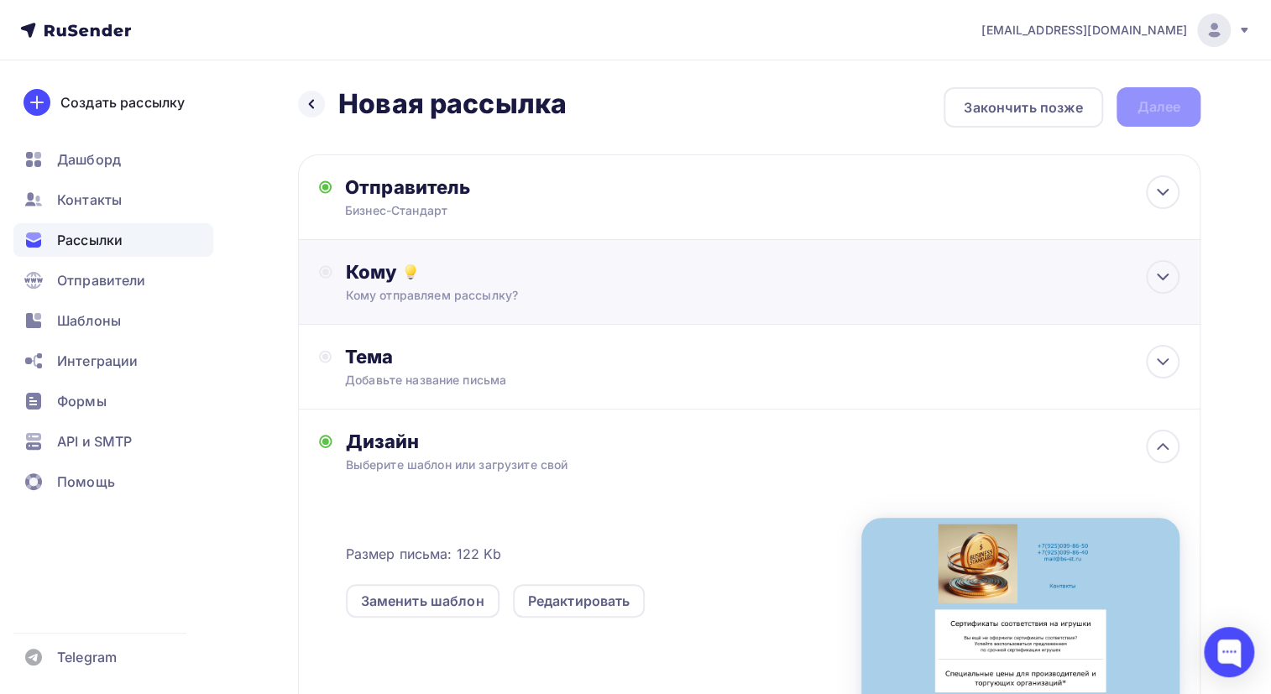
click at [450, 285] on div "Кому Кому отправляем рассылку? Списки получателей Выберите список Все списки id…" at bounding box center [762, 282] width 833 height 44
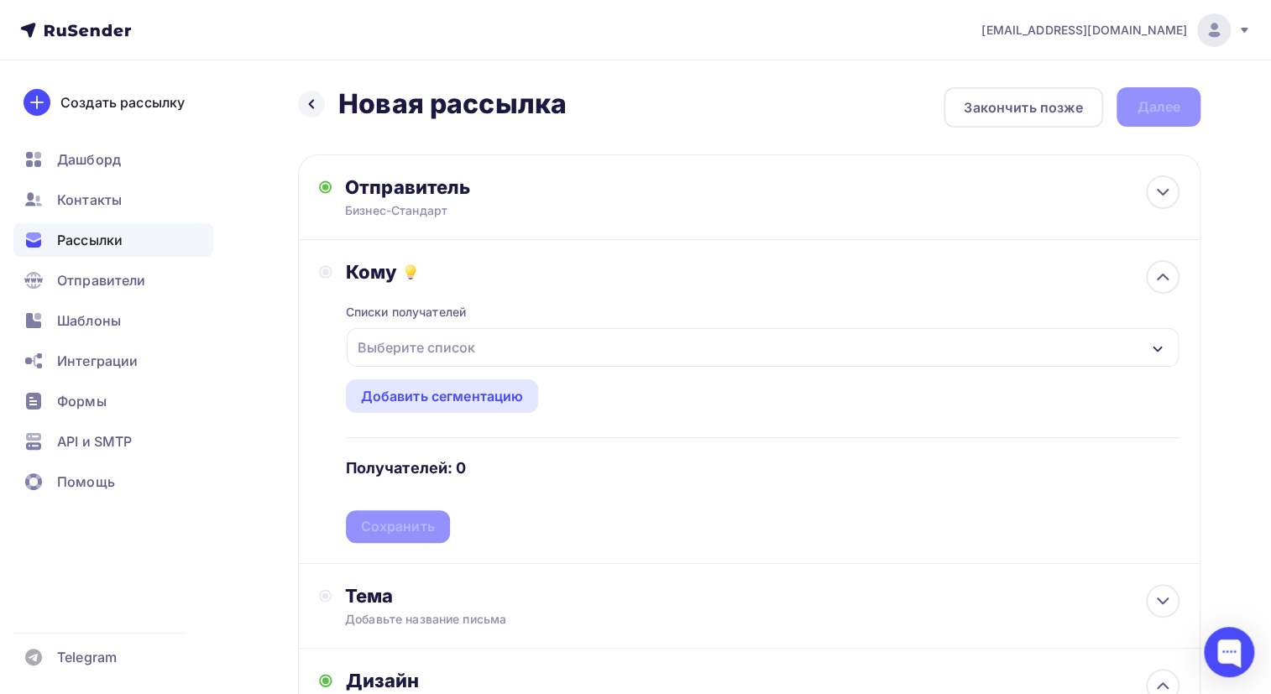
click at [457, 344] on div "Выберите список" at bounding box center [416, 347] width 131 height 30
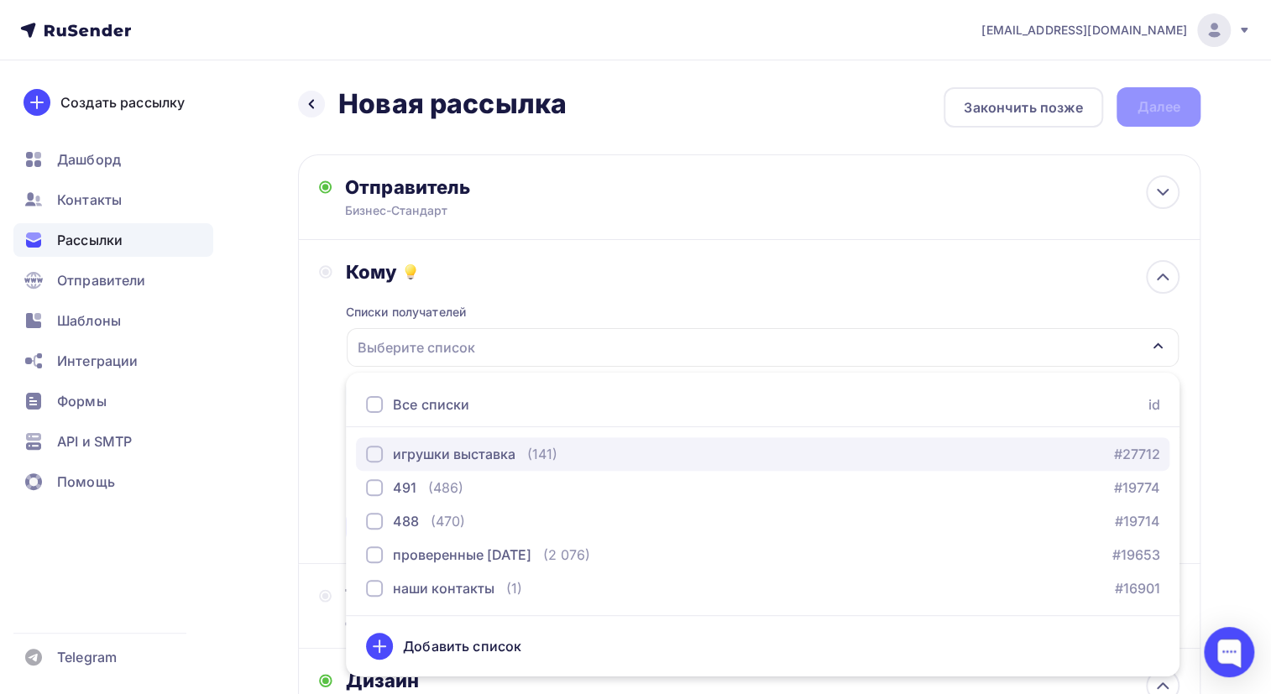
click at [375, 452] on div "button" at bounding box center [374, 454] width 17 height 17
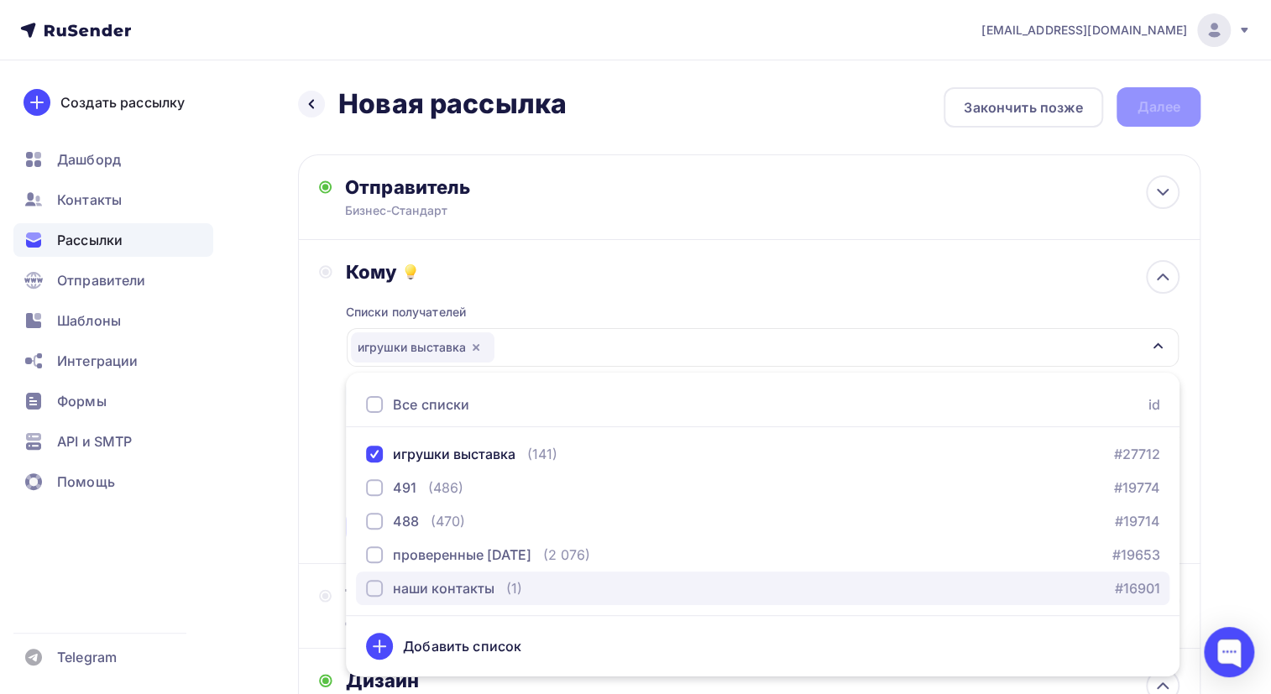
click at [371, 586] on div "button" at bounding box center [374, 588] width 17 height 17
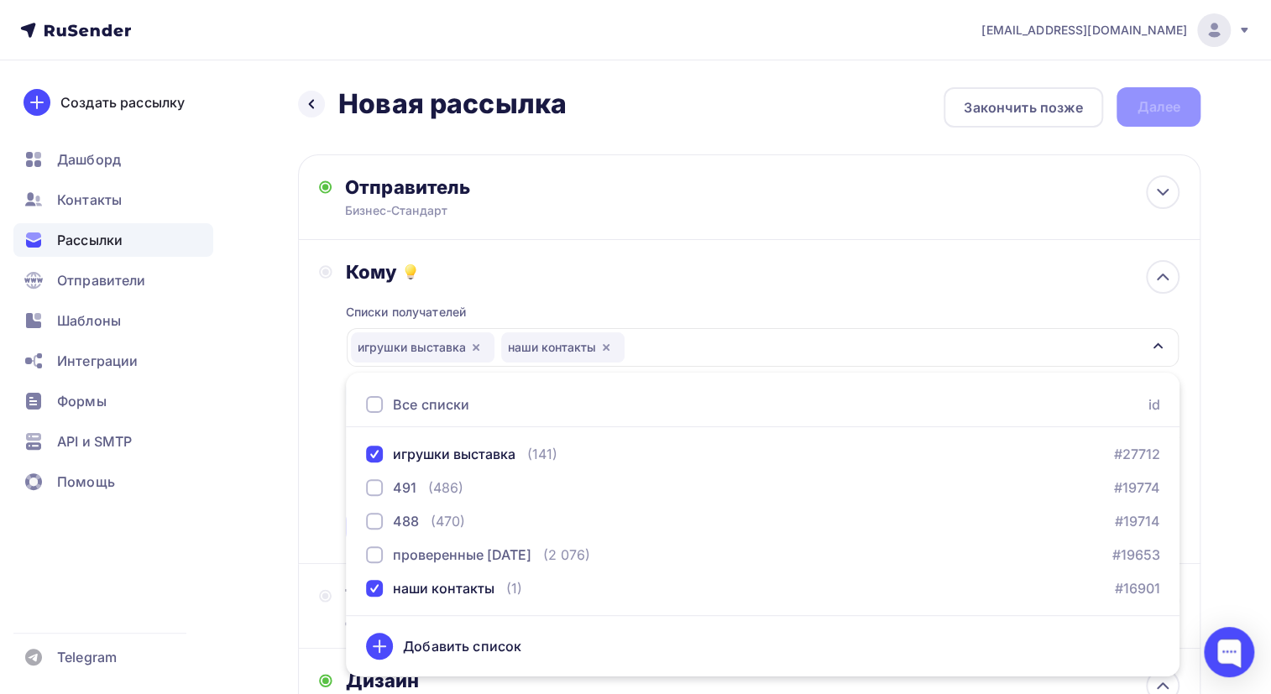
click at [624, 275] on div "Кому" at bounding box center [762, 271] width 833 height 23
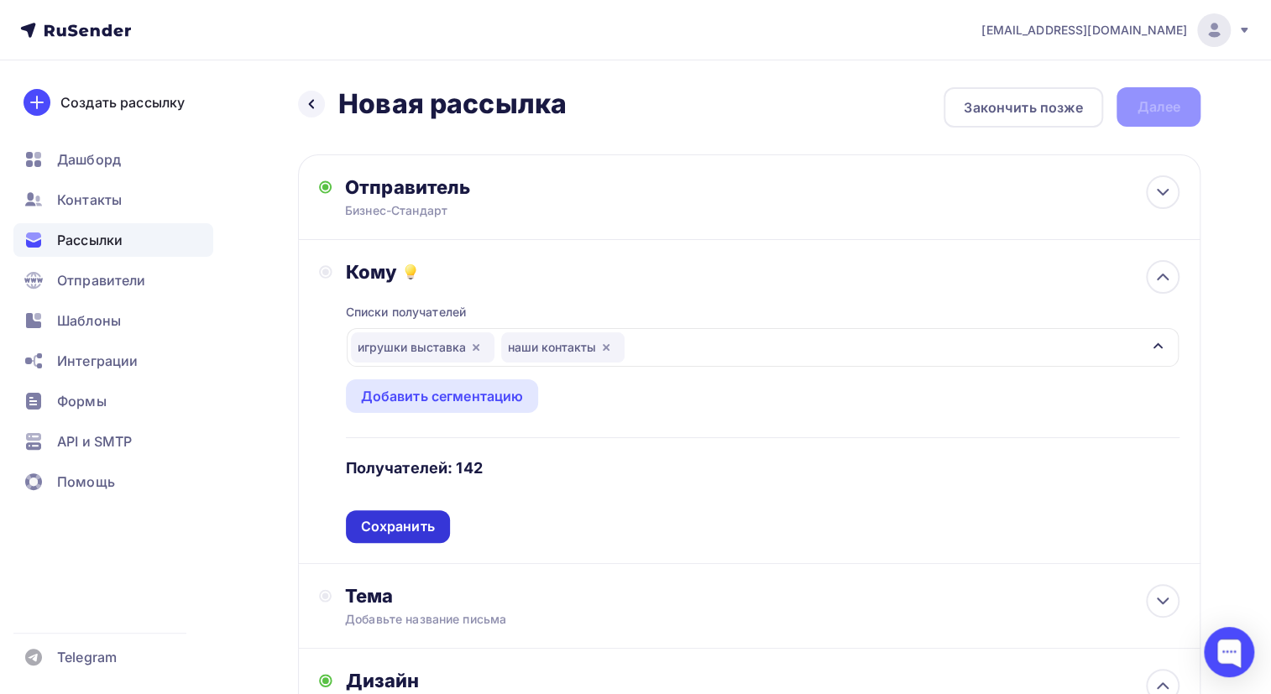
click at [416, 518] on div "Сохранить" at bounding box center [398, 526] width 74 height 19
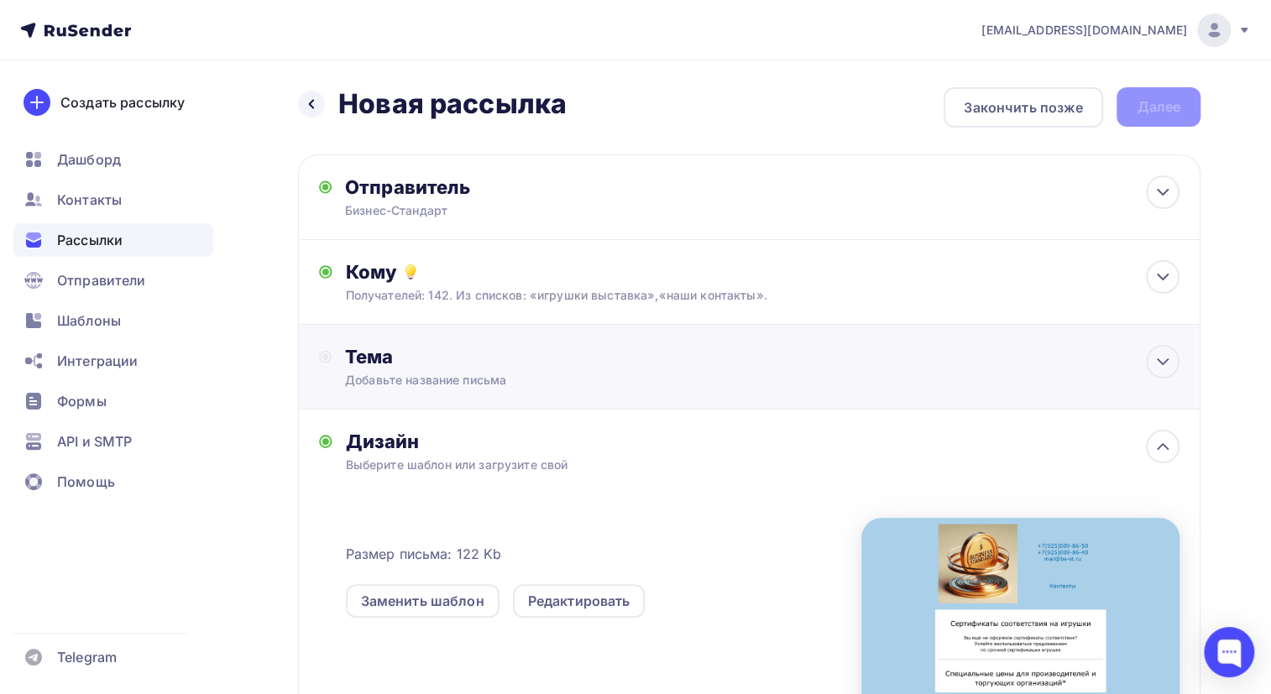
click at [456, 365] on div "Тема" at bounding box center [510, 356] width 331 height 23
click at [384, 361] on div "Тема" at bounding box center [510, 356] width 331 height 23
click at [373, 390] on div "Тема" at bounding box center [749, 367] width 902 height 84
click at [373, 402] on div "Тема" at bounding box center [749, 367] width 902 height 84
drag, startPoint x: 433, startPoint y: 368, endPoint x: 403, endPoint y: 347, distance: 36.8
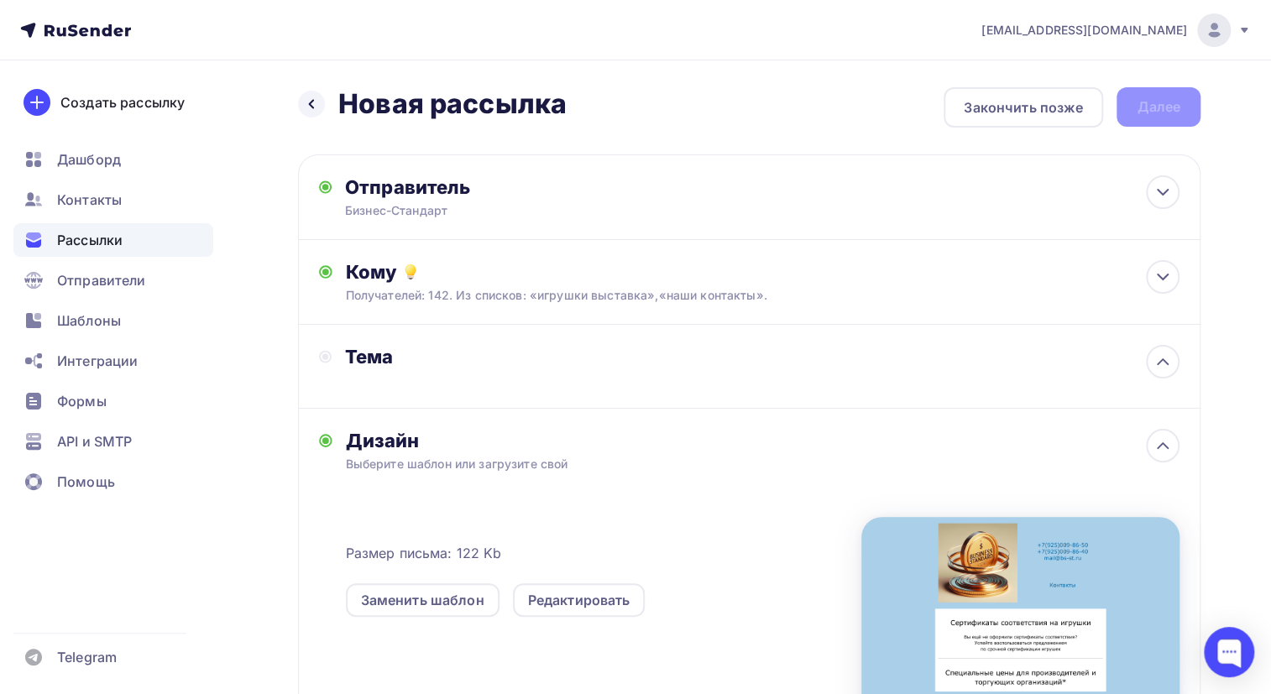
click at [433, 368] on div "Тема" at bounding box center [498, 366] width 358 height 43
click at [393, 345] on div "Тема" at bounding box center [510, 356] width 331 height 23
click at [364, 362] on div "Тема" at bounding box center [510, 356] width 331 height 23
click at [368, 362] on div "Тема" at bounding box center [510, 356] width 331 height 23
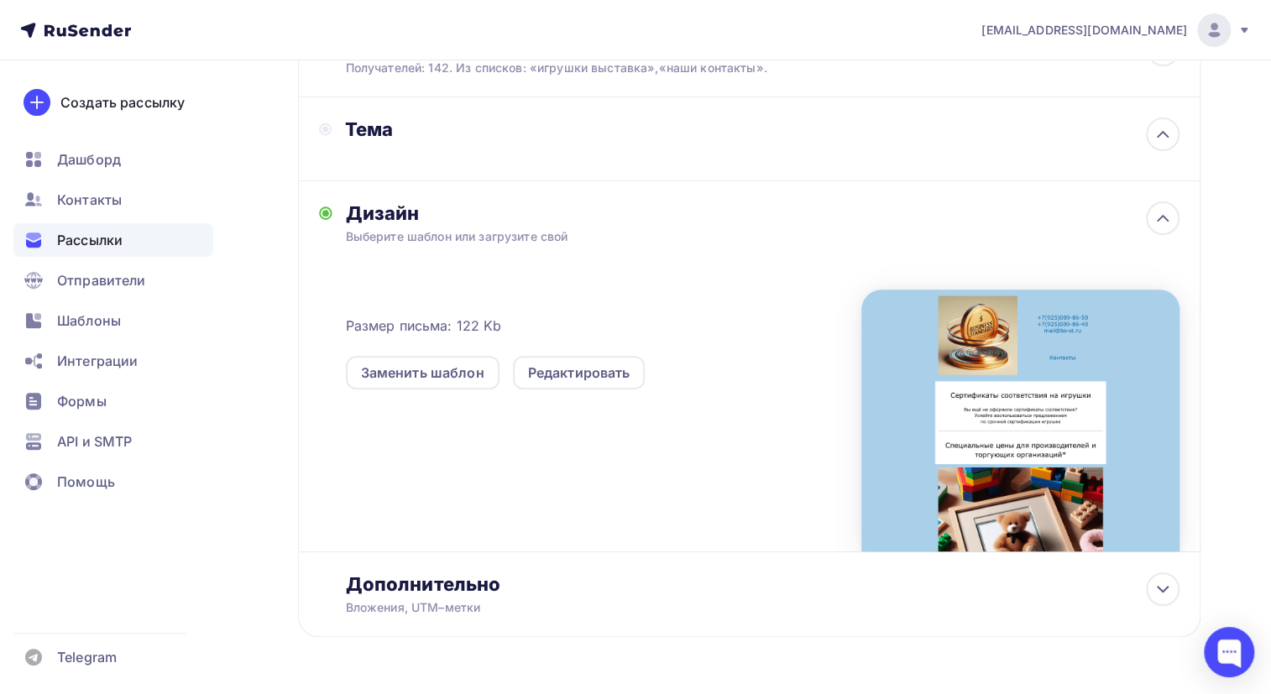
scroll to position [228, 0]
click at [374, 127] on div "Тема" at bounding box center [510, 128] width 331 height 23
click at [352, 142] on div "Тема" at bounding box center [498, 138] width 358 height 43
click at [368, 154] on div "Тема" at bounding box center [498, 138] width 358 height 43
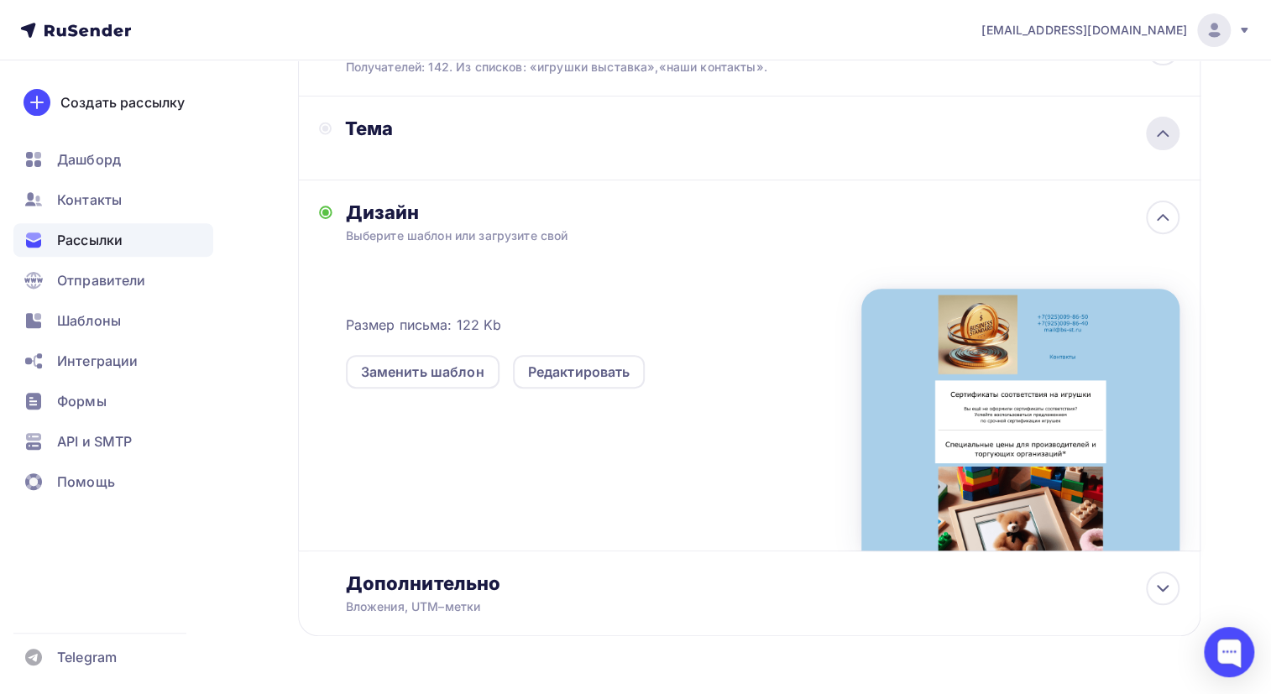
click at [1163, 131] on icon at bounding box center [1162, 133] width 10 height 5
click at [1163, 131] on icon at bounding box center [1162, 133] width 20 height 20
click at [1163, 131] on icon at bounding box center [1162, 133] width 10 height 5
click at [467, 146] on div "Добавьте название письма" at bounding box center [494, 152] width 299 height 17
click at [457, 132] on div "Тема" at bounding box center [510, 128] width 331 height 23
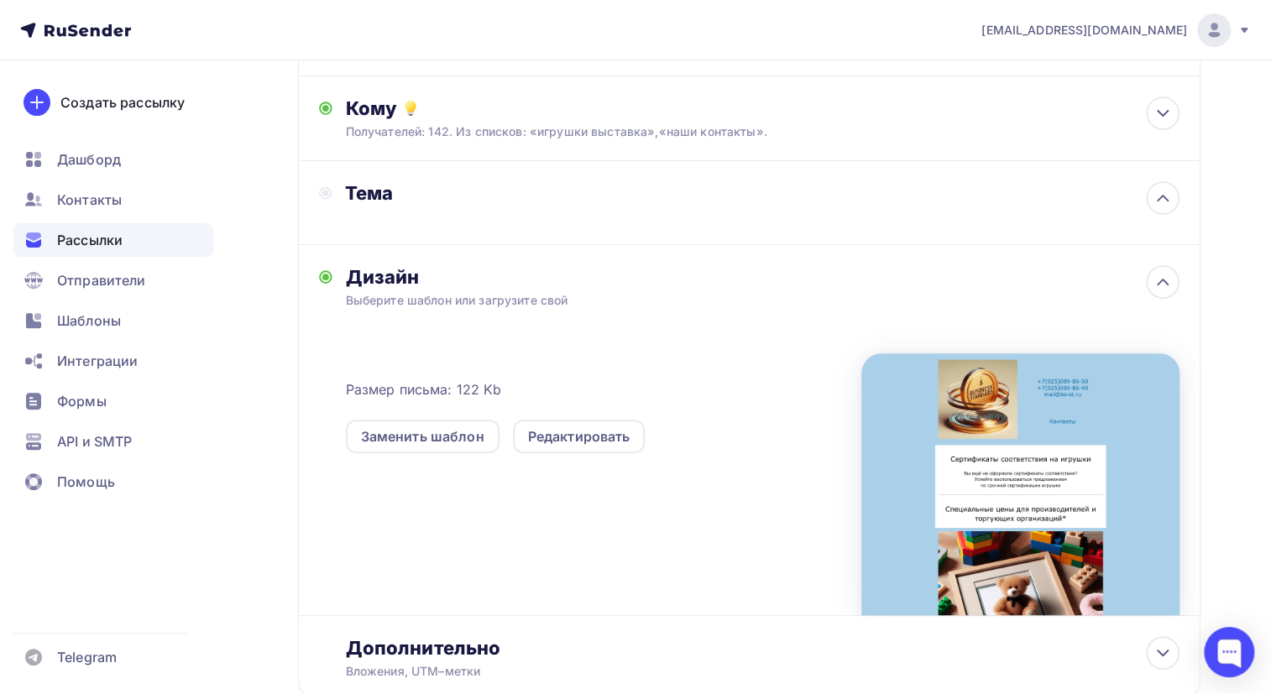
scroll to position [76, 0]
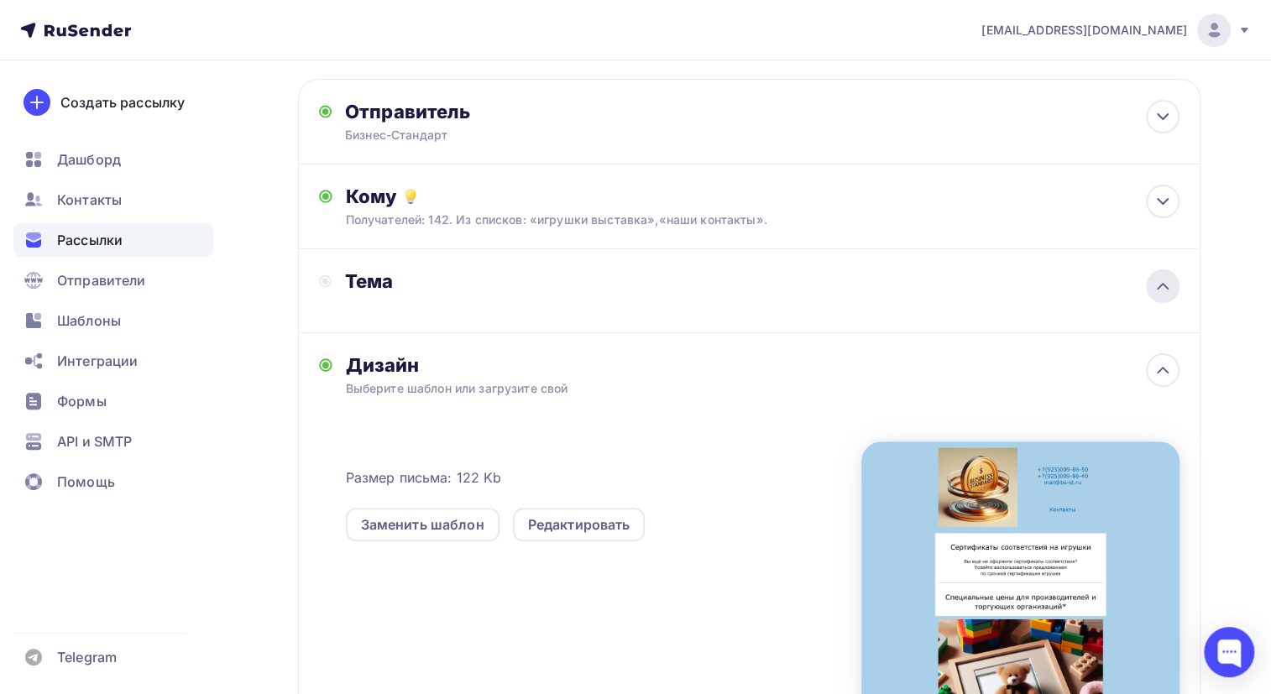
click at [1157, 283] on icon at bounding box center [1162, 286] width 20 height 20
click at [506, 299] on div "Добавьте название письма" at bounding box center [494, 304] width 299 height 17
click at [436, 287] on div "Тема" at bounding box center [510, 280] width 331 height 23
click at [436, 288] on div "Тема" at bounding box center [510, 280] width 331 height 23
click at [437, 295] on div "Тема" at bounding box center [498, 290] width 358 height 43
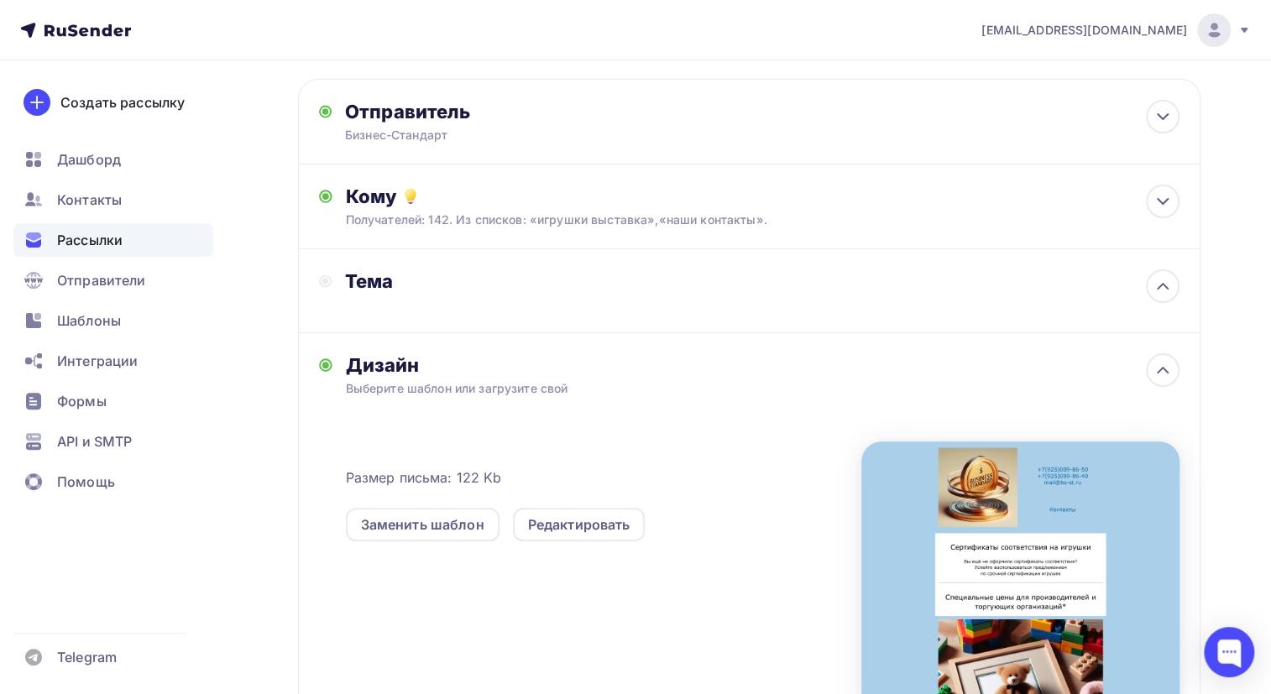
click at [436, 307] on div "Тема" at bounding box center [498, 290] width 358 height 43
click at [446, 283] on div "Тема" at bounding box center [510, 280] width 331 height 23
click at [451, 274] on div "Тема" at bounding box center [510, 280] width 331 height 23
click at [452, 271] on div "Тема" at bounding box center [510, 280] width 331 height 23
click at [451, 308] on div "Тема" at bounding box center [498, 290] width 358 height 43
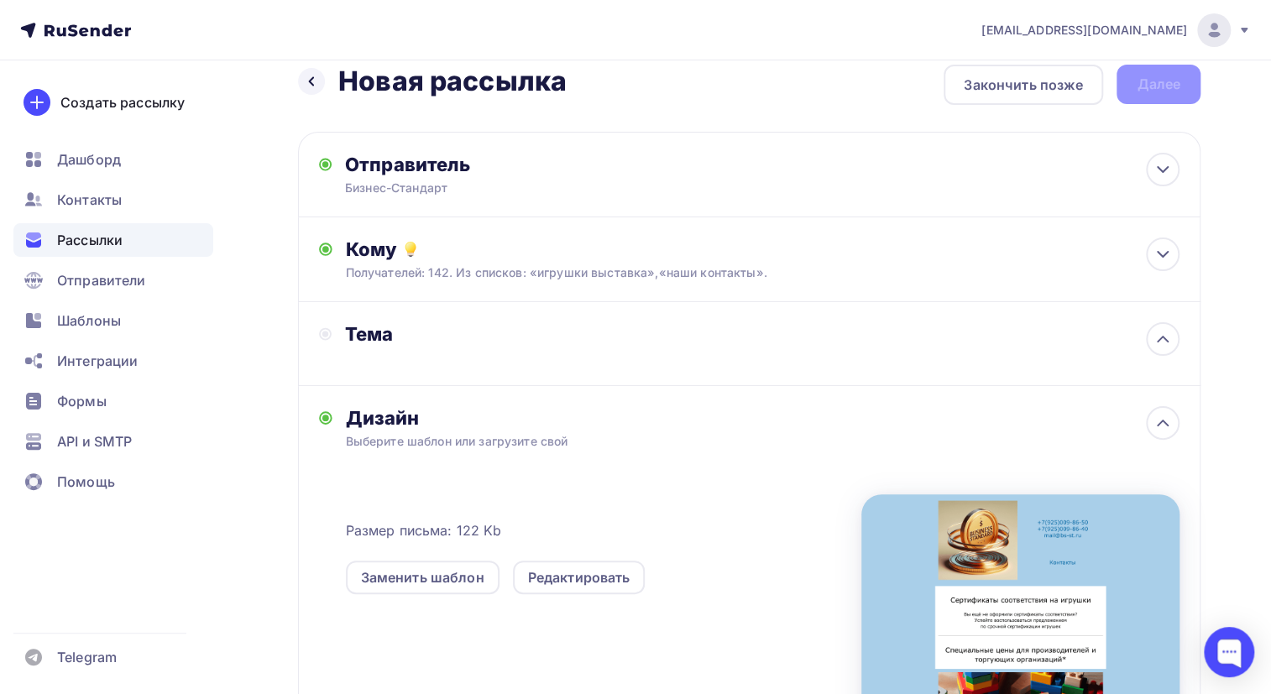
scroll to position [0, 0]
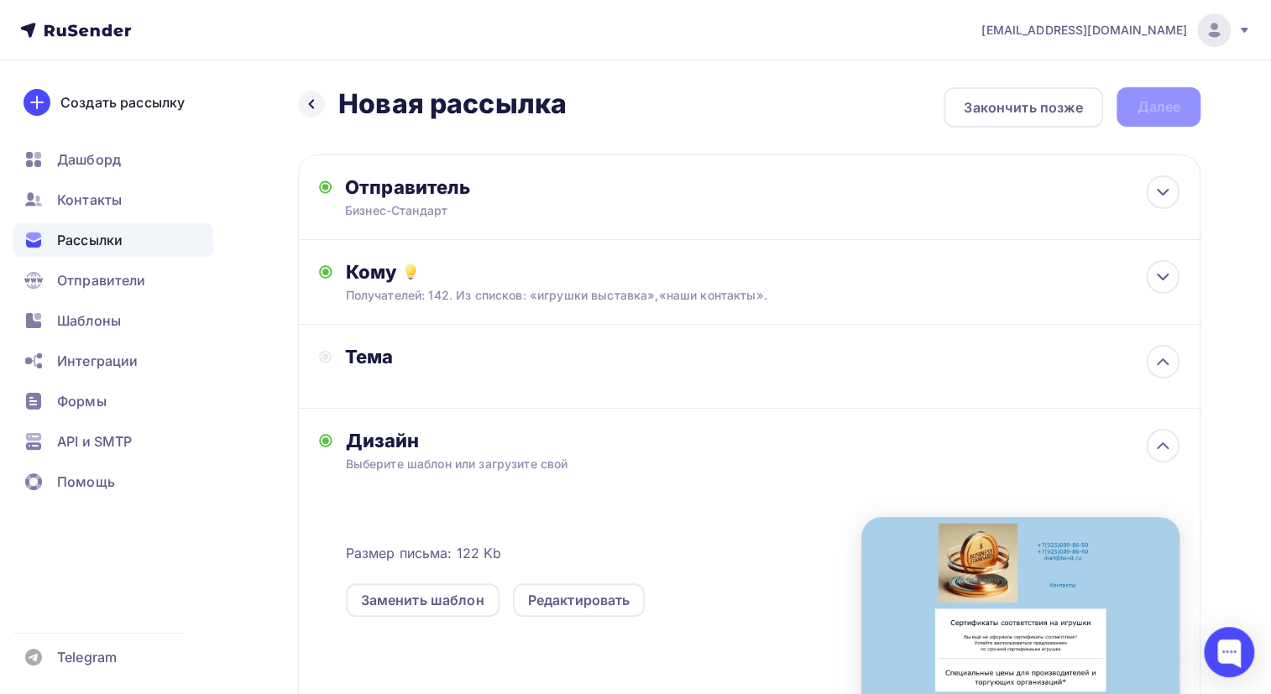
click at [1149, 101] on div "Назад Новая рассылка Новая рассылка Закончить позже Далее" at bounding box center [749, 107] width 902 height 40
click at [1149, 112] on div "Назад Новая рассылка Новая рассылка Закончить позже Далее" at bounding box center [749, 107] width 902 height 40
click at [1148, 110] on div "Назад Новая рассылка Новая рассылка Закончить позже Далее" at bounding box center [749, 107] width 902 height 40
click at [372, 358] on div "Тема" at bounding box center [510, 356] width 331 height 23
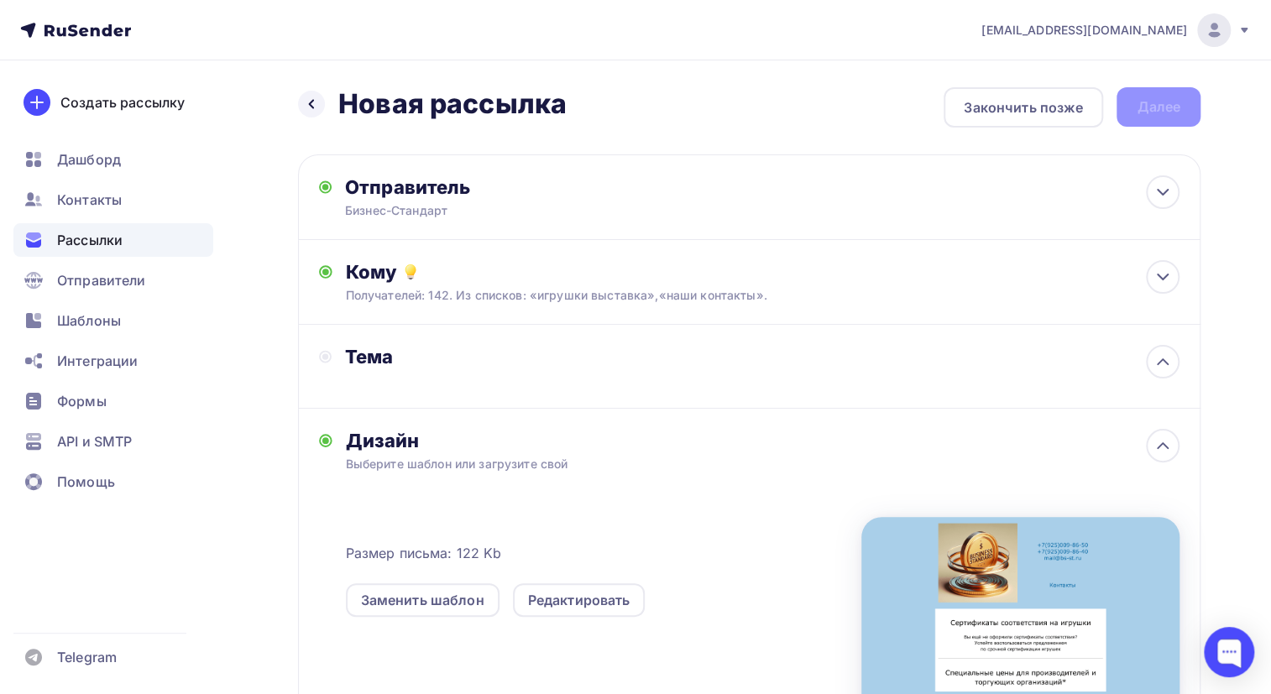
click at [350, 342] on div "Тема" at bounding box center [749, 367] width 902 height 84
click at [327, 352] on circle at bounding box center [325, 357] width 11 height 11
click at [419, 381] on div "Тема" at bounding box center [498, 366] width 358 height 43
drag, startPoint x: 360, startPoint y: 352, endPoint x: 324, endPoint y: 363, distance: 37.7
click at [359, 352] on div "Тема" at bounding box center [510, 356] width 331 height 23
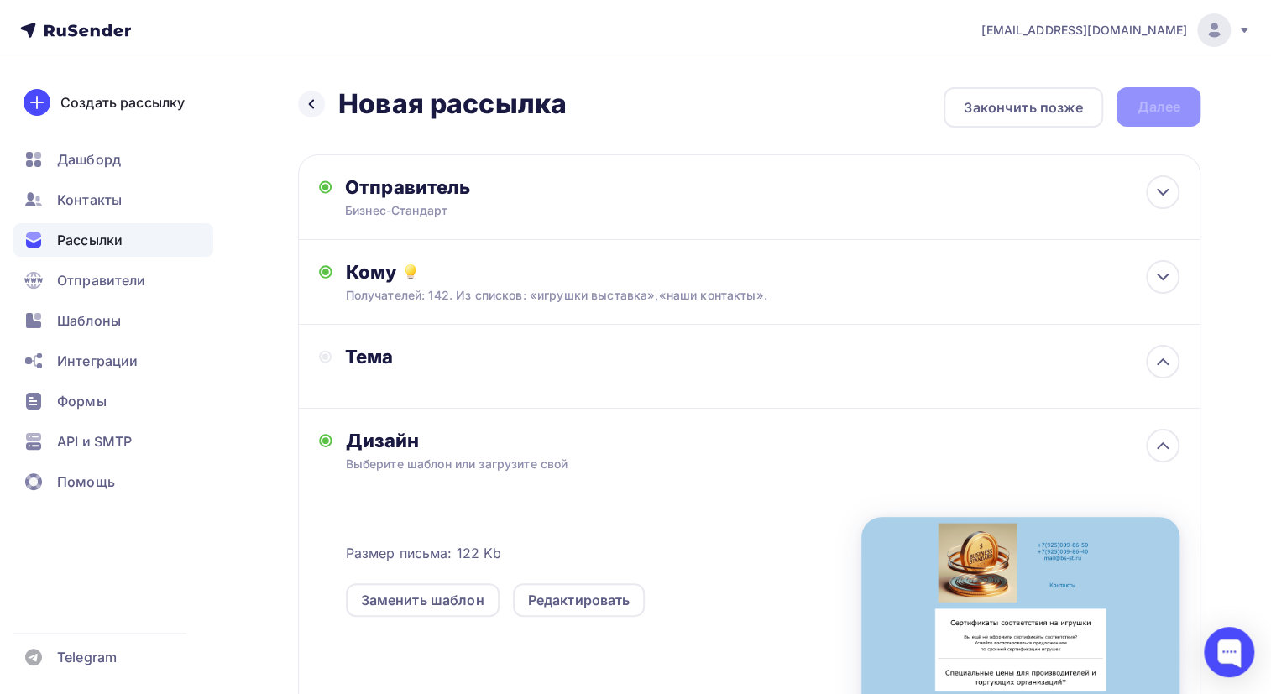
click at [296, 358] on div "Назад Новая рассылка Новая рассылка Закончить позже Далее Отправитель Бизнес-Ст…" at bounding box center [635, 516] width 1271 height 912
click at [316, 347] on div "Тема" at bounding box center [749, 367] width 902 height 84
click at [337, 360] on div "Тема" at bounding box center [498, 356] width 358 height 23
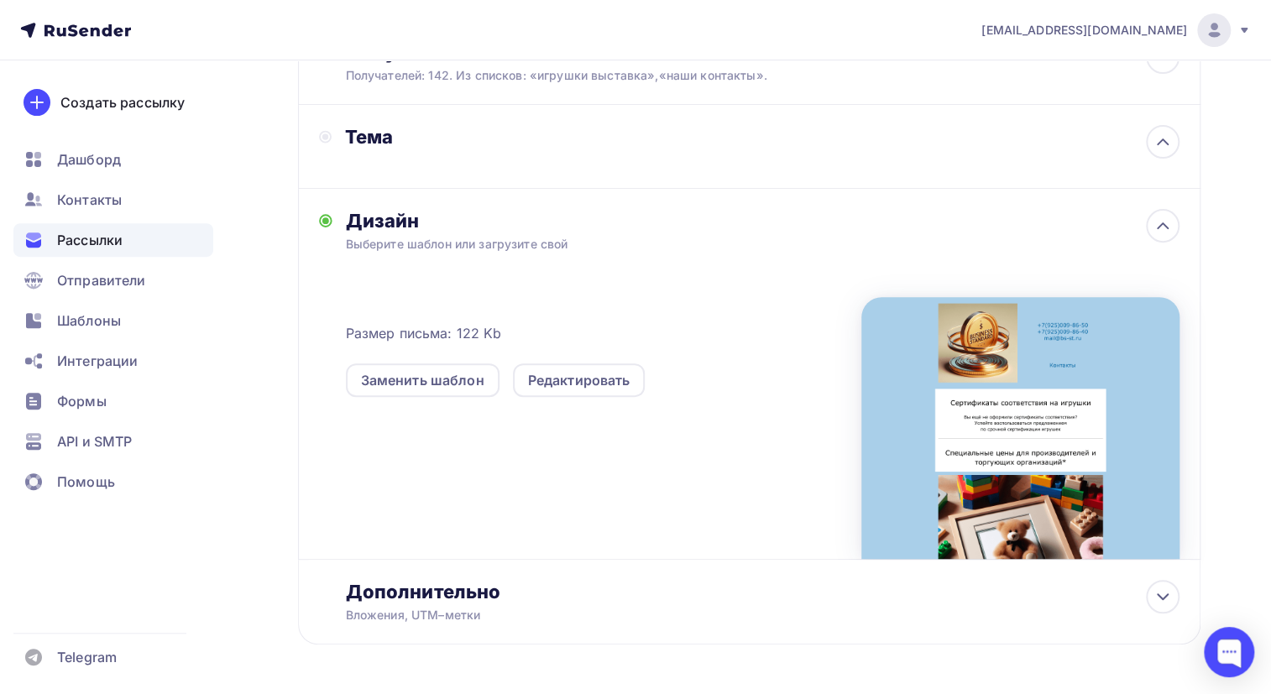
scroll to position [228, 0]
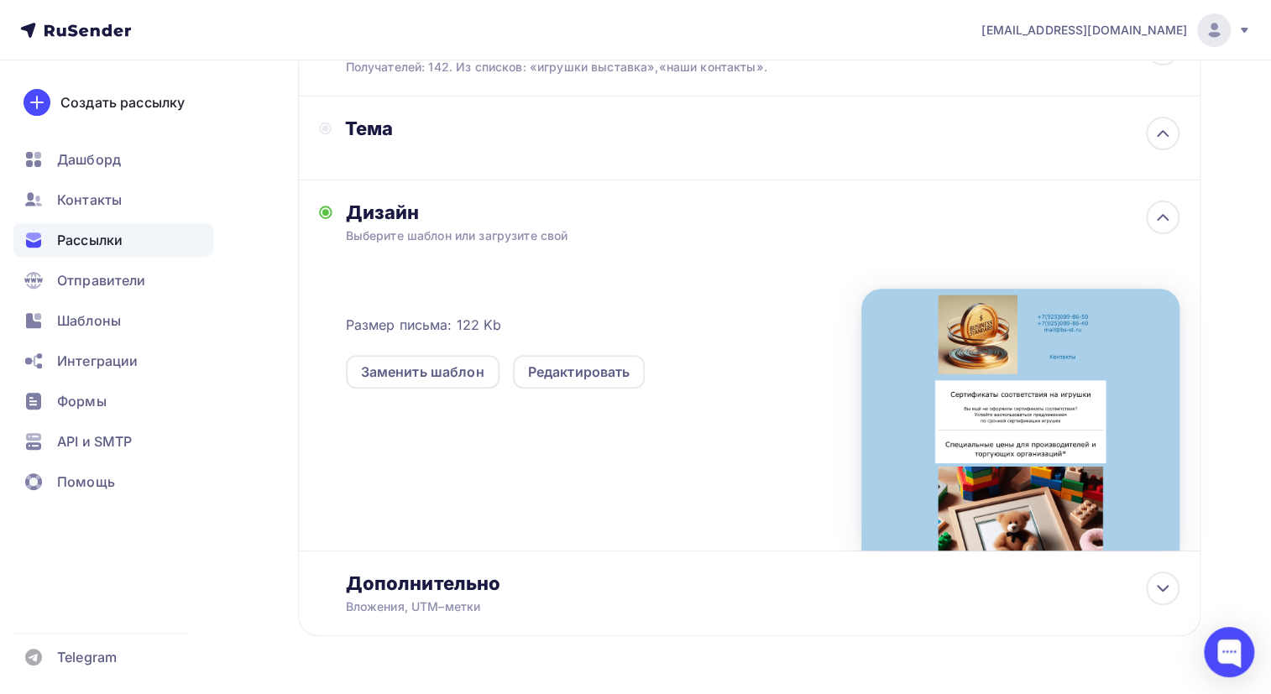
click at [378, 132] on div "Тема" at bounding box center [510, 128] width 331 height 23
click at [388, 119] on div "Тема" at bounding box center [510, 128] width 331 height 23
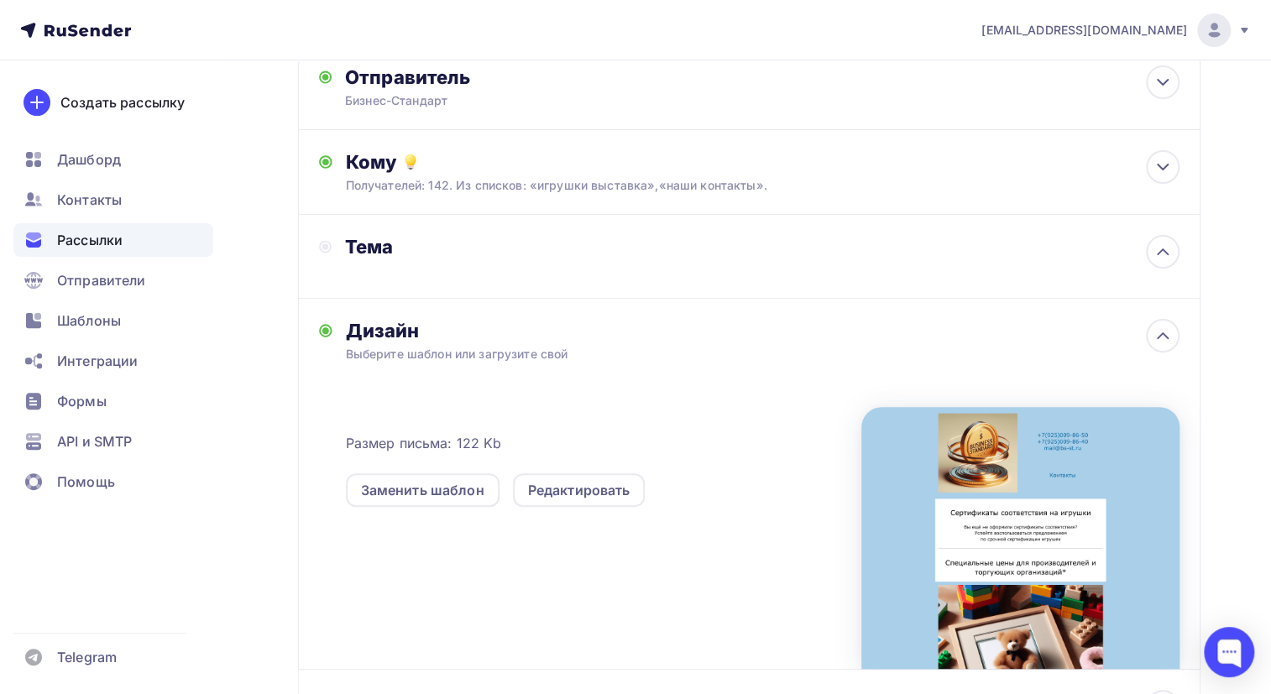
scroll to position [0, 0]
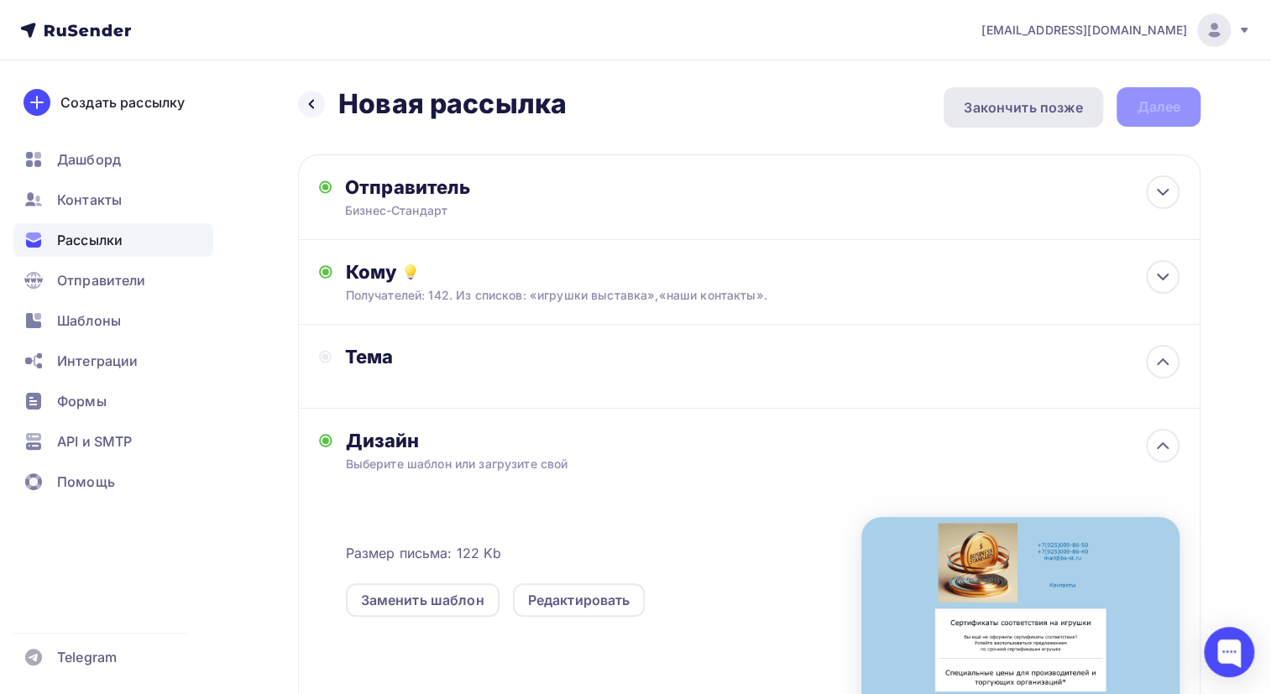
click at [1021, 108] on div "Закончить позже" at bounding box center [1022, 107] width 119 height 20
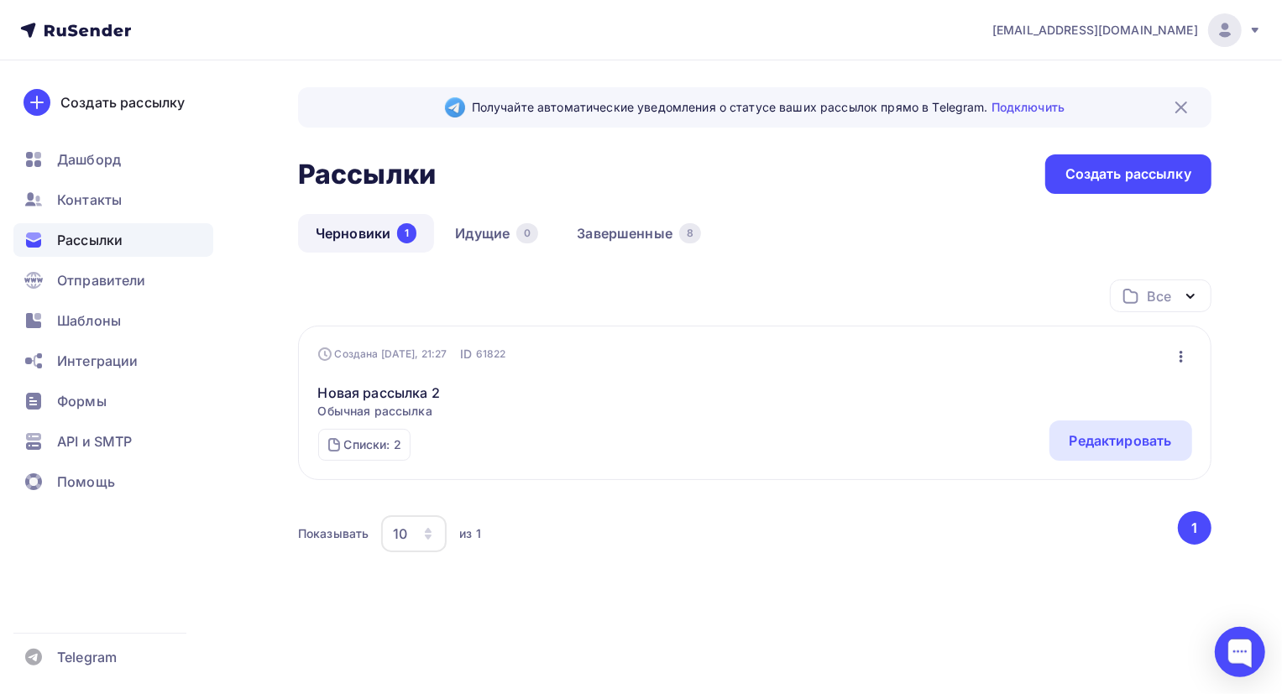
click at [348, 232] on link "Черновики 1" at bounding box center [366, 233] width 136 height 39
click at [1116, 441] on div "Редактировать" at bounding box center [1120, 441] width 102 height 20
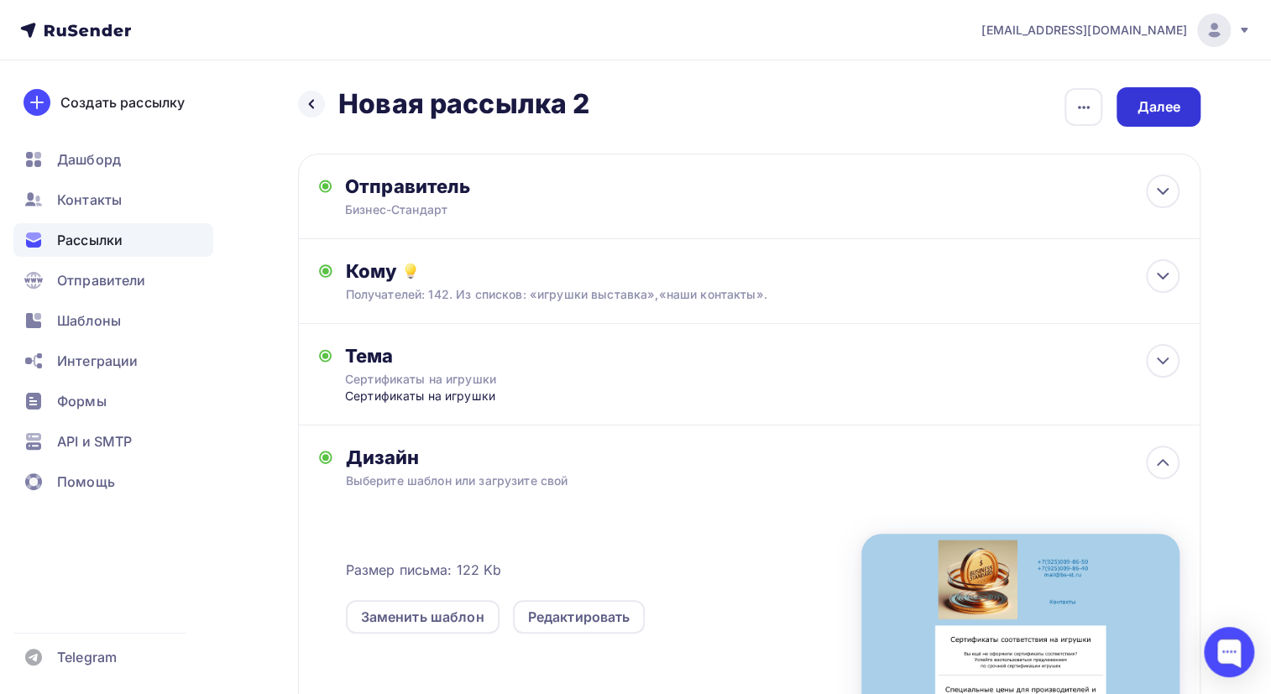
click at [1160, 105] on div "Далее" at bounding box center [1158, 106] width 44 height 19
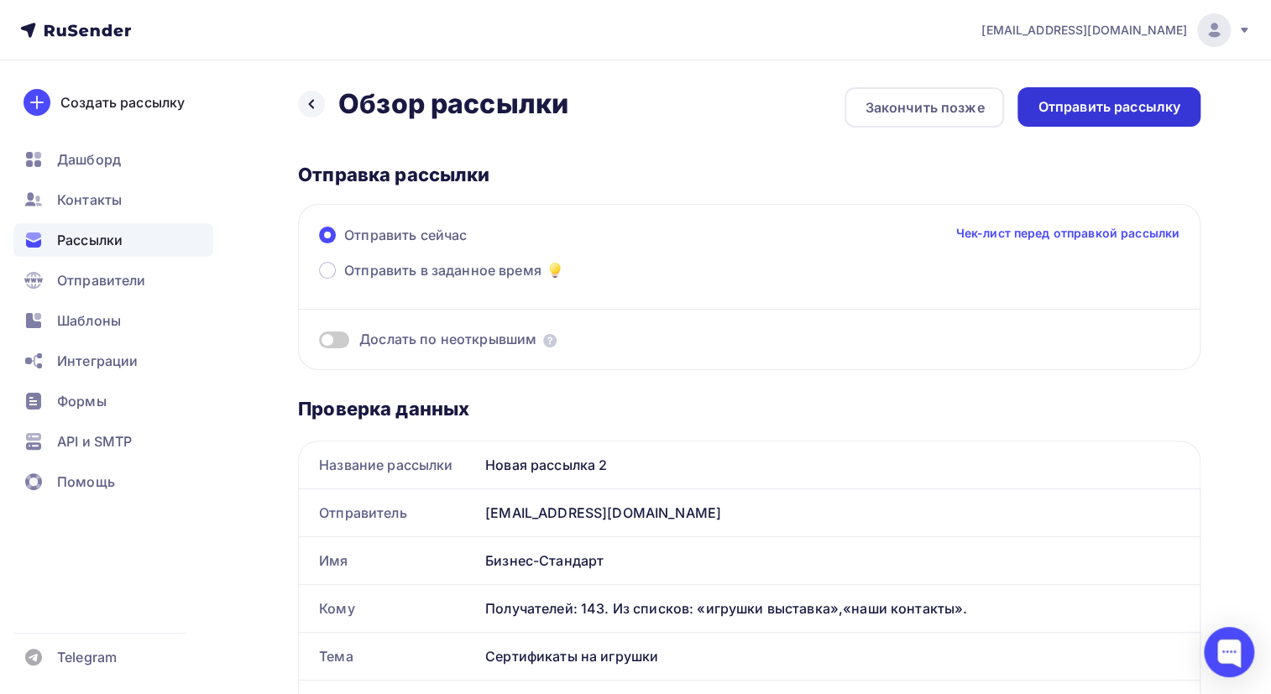
click at [1104, 106] on div "Отправить рассылку" at bounding box center [1108, 106] width 143 height 19
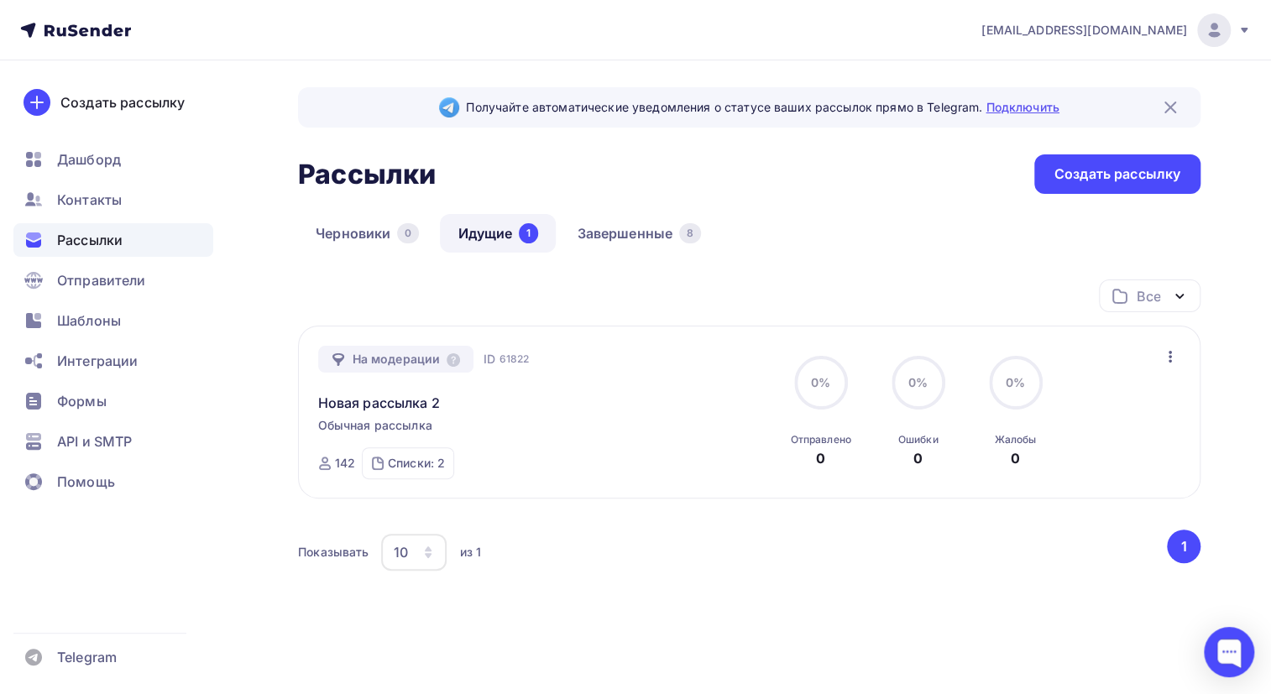
click at [1032, 104] on link "Подключить" at bounding box center [1021, 107] width 73 height 14
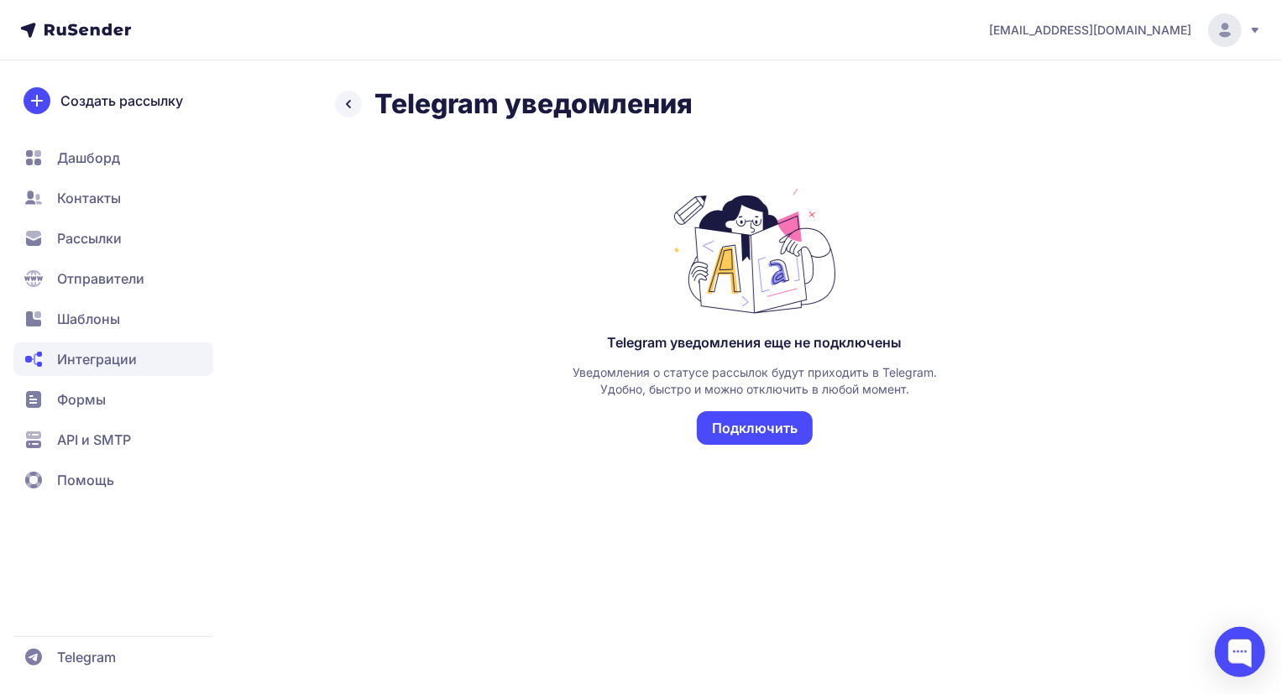
click at [748, 431] on button "Подключить" at bounding box center [755, 428] width 116 height 34
click at [1042, 168] on div "Telegram уведомления еще не подключены Уведомления о статусе рассылок будут при…" at bounding box center [755, 316] width 840 height 337
click at [90, 240] on span "Рассылки" at bounding box center [89, 238] width 65 height 20
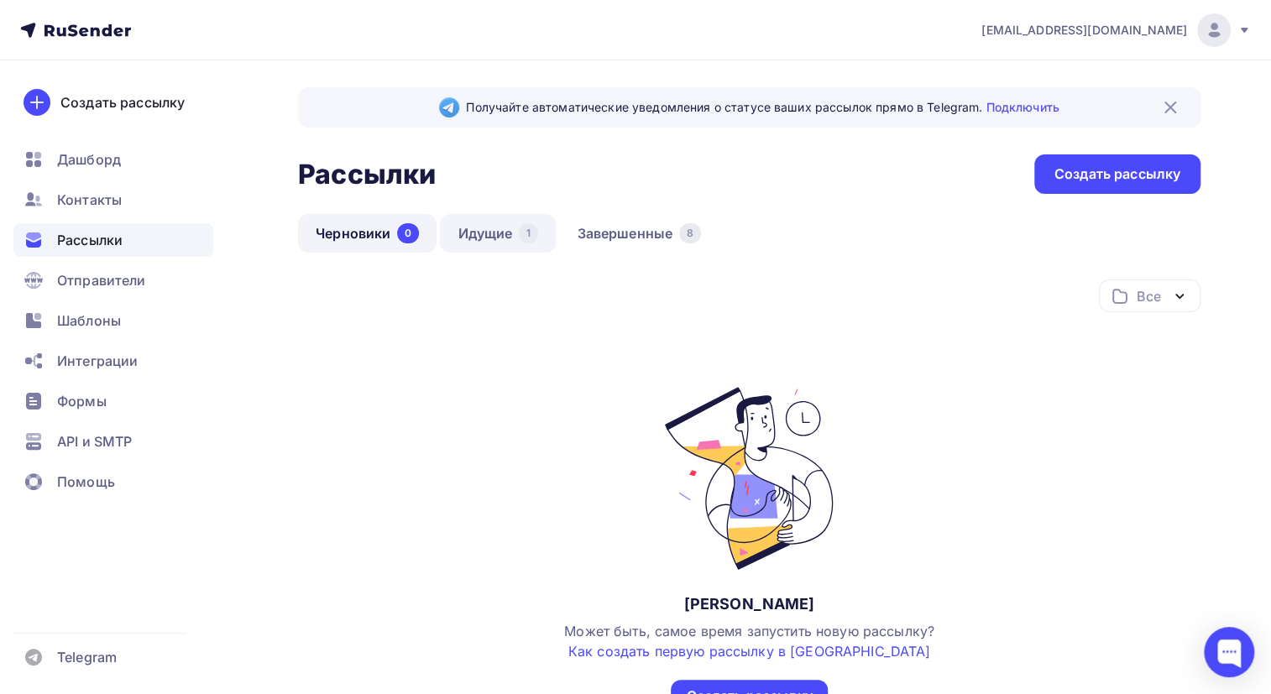
click at [481, 228] on link "Идущие 1" at bounding box center [498, 233] width 116 height 39
